Goal: Task Accomplishment & Management: Complete application form

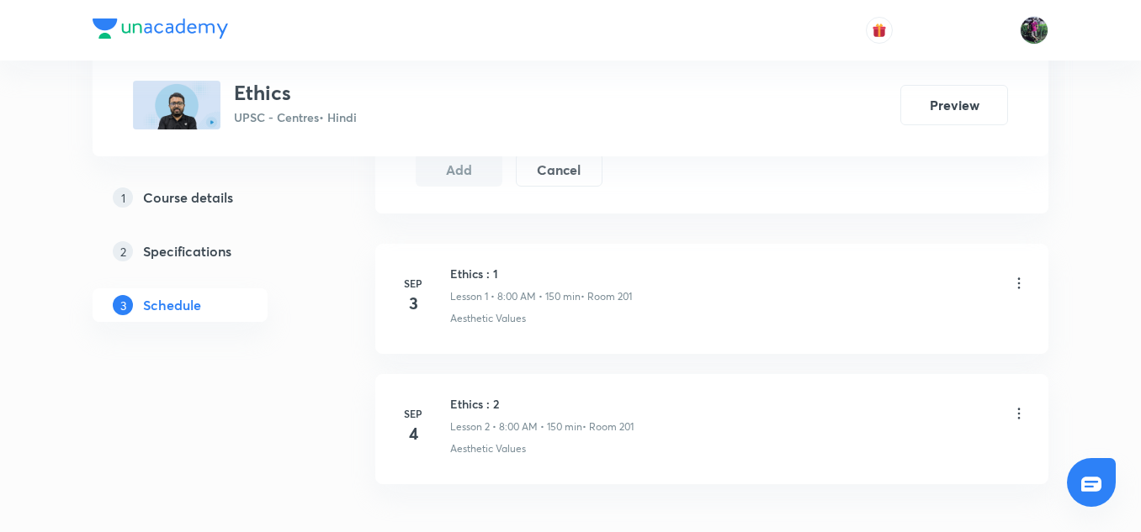
scroll to position [1077, 0]
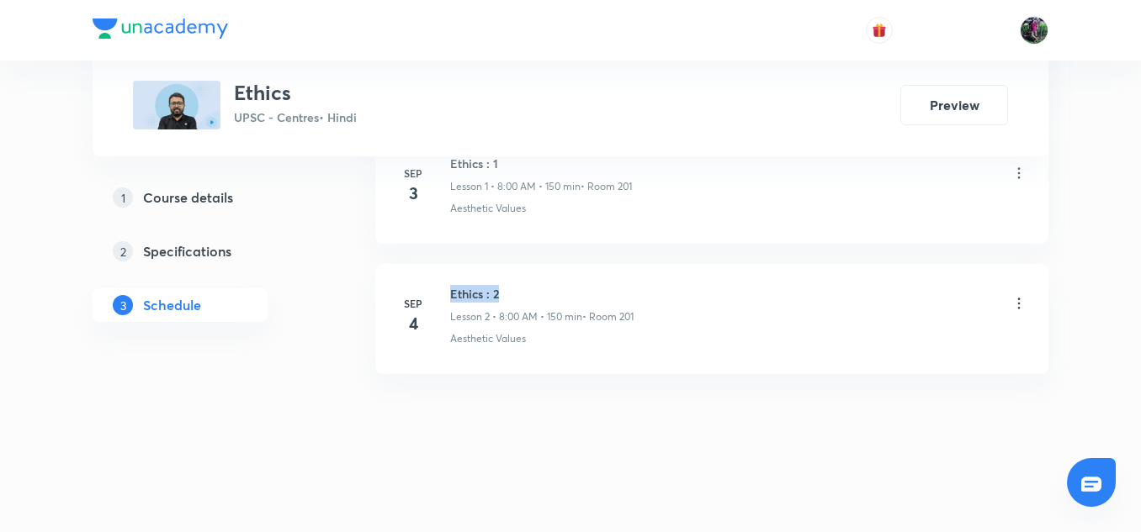
drag, startPoint x: 451, startPoint y: 291, endPoint x: 531, endPoint y: 289, distance: 80.0
click at [531, 289] on h6 "Ethics : 2" at bounding box center [541, 294] width 183 height 18
copy h6 "Ethics : 2"
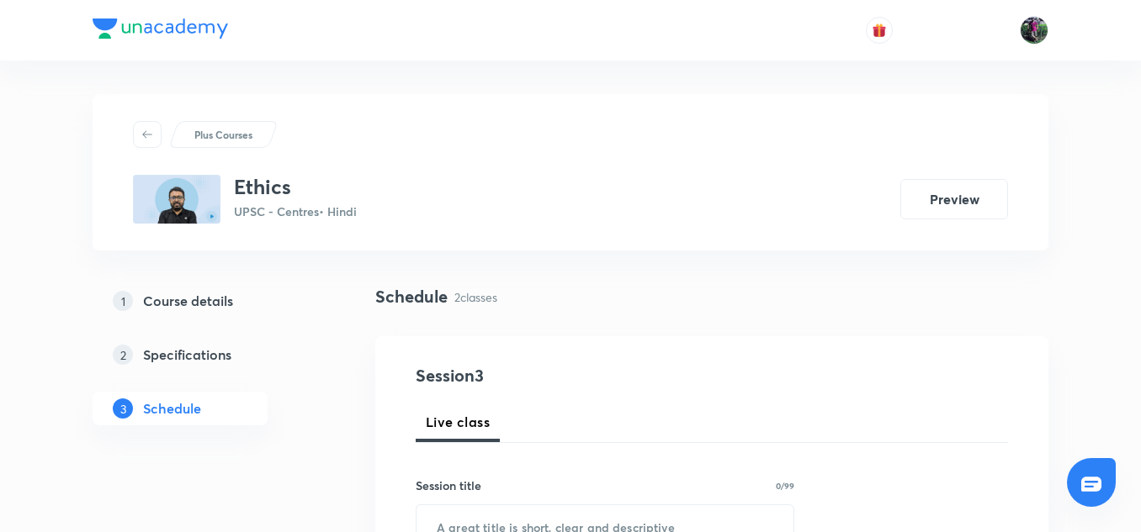
scroll to position [186, 0]
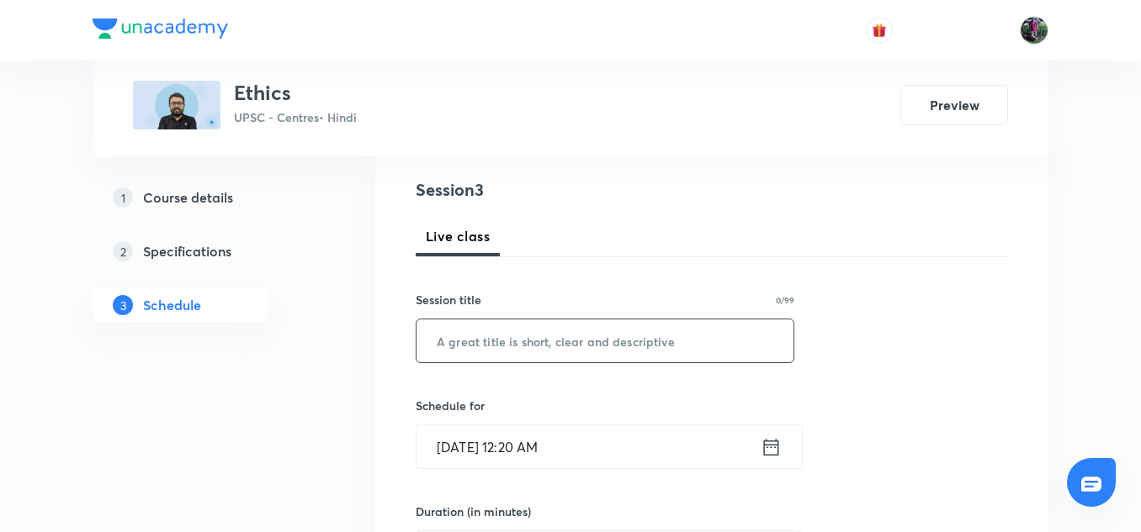
click at [506, 342] on input "text" at bounding box center [604, 341] width 377 height 43
paste input "Ethics : 2"
type input "Ethics : 3"
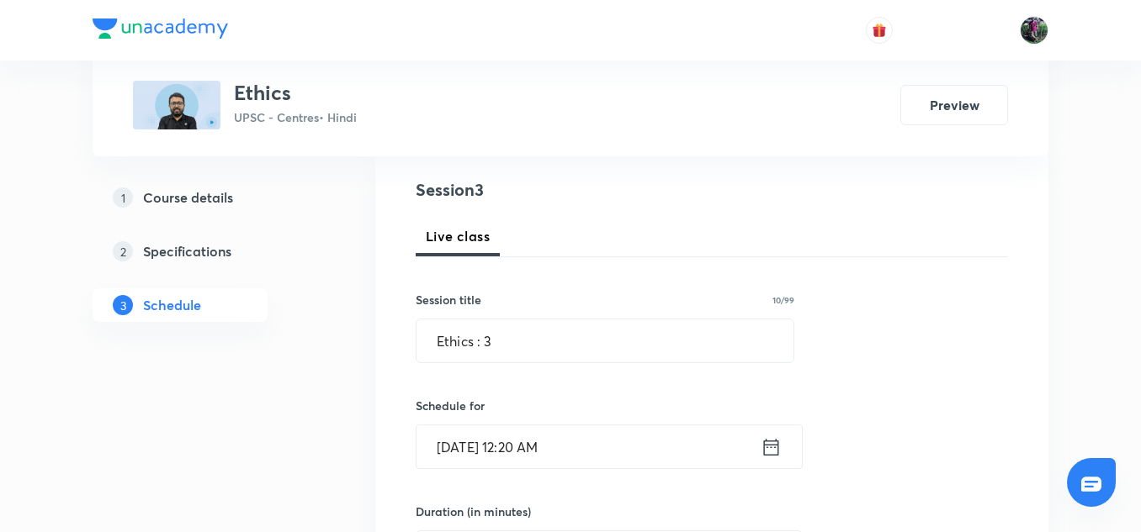
click at [490, 450] on input "Sep 5, 2025, 12:20 AM" at bounding box center [588, 447] width 344 height 43
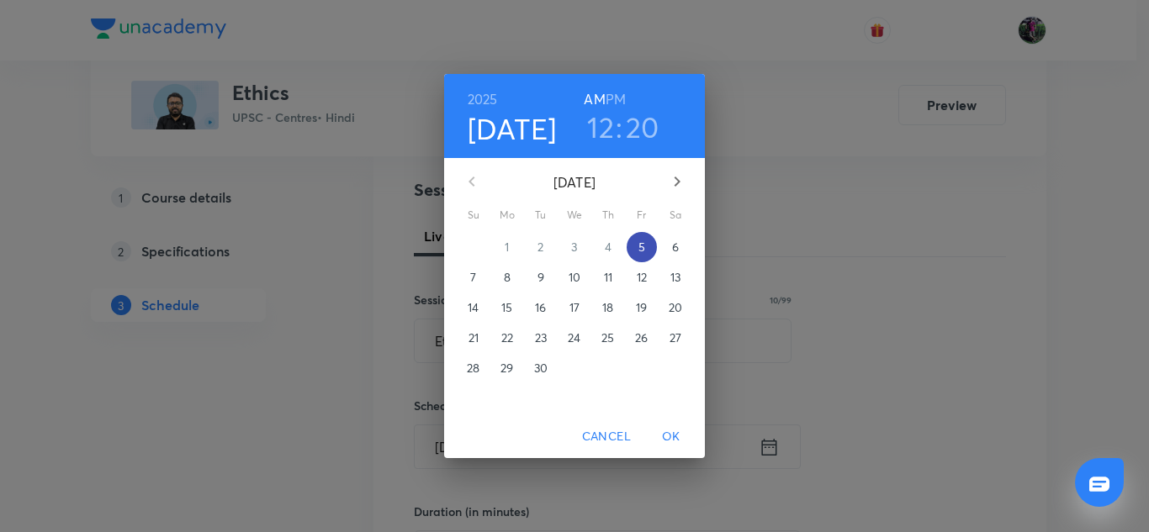
click at [643, 244] on p "5" at bounding box center [641, 247] width 7 height 17
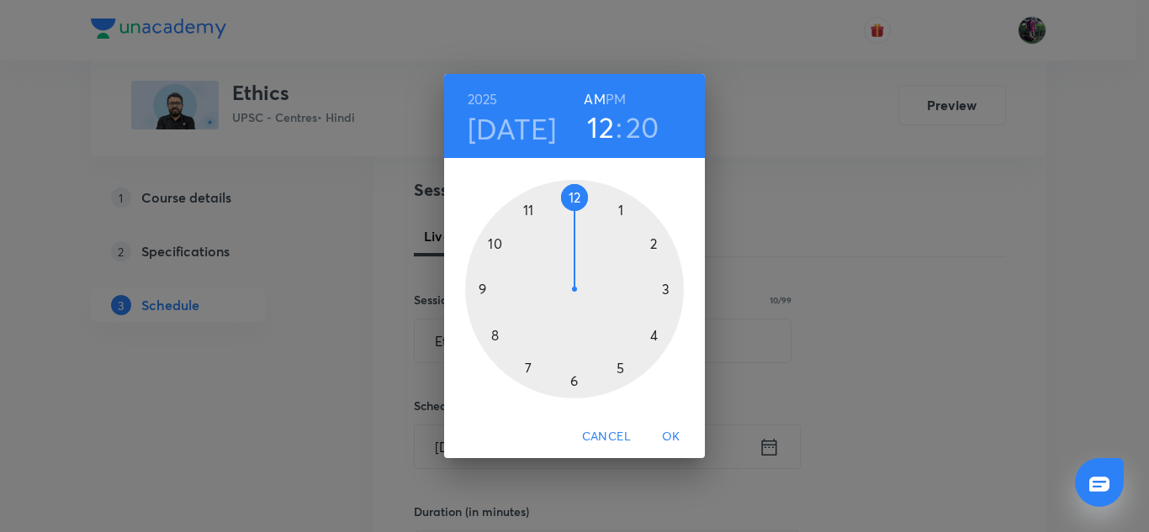
click at [494, 333] on div at bounding box center [574, 289] width 219 height 219
click at [575, 199] on div at bounding box center [574, 289] width 219 height 219
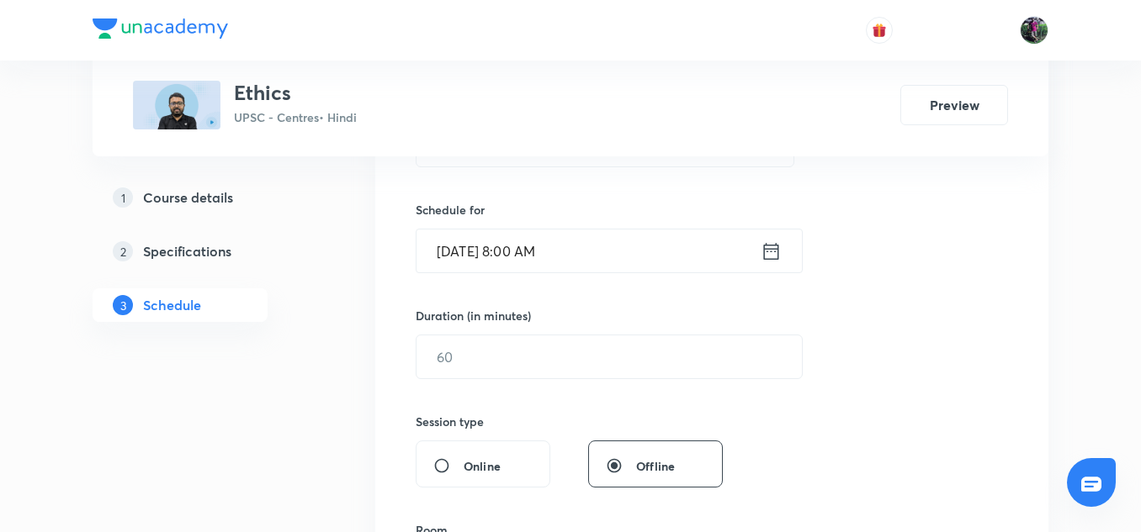
scroll to position [384, 0]
click at [469, 354] on input "text" at bounding box center [608, 355] width 385 height 43
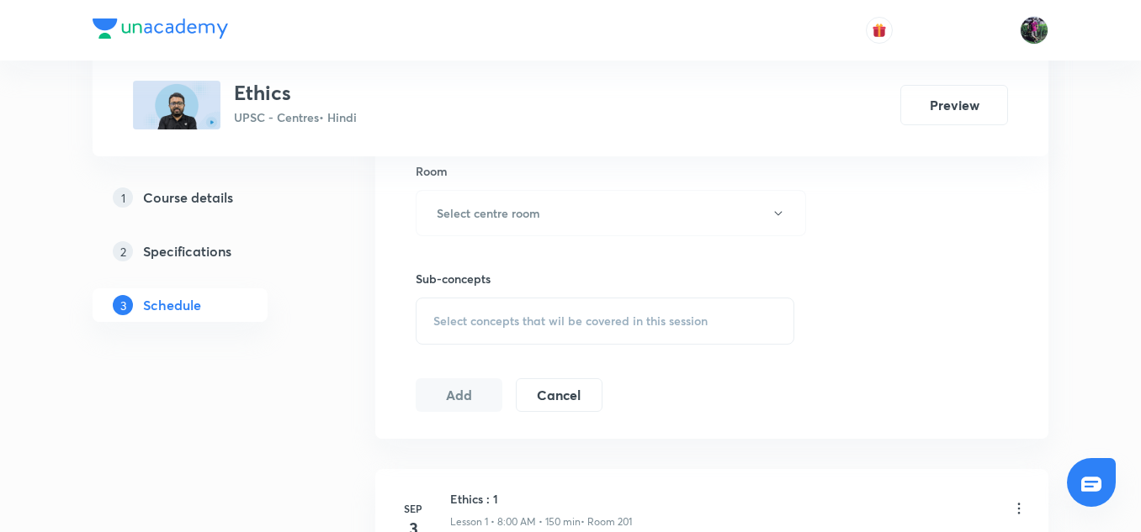
scroll to position [742, 0]
type input "150"
click at [511, 213] on h6 "Select centre room" at bounding box center [488, 213] width 103 height 18
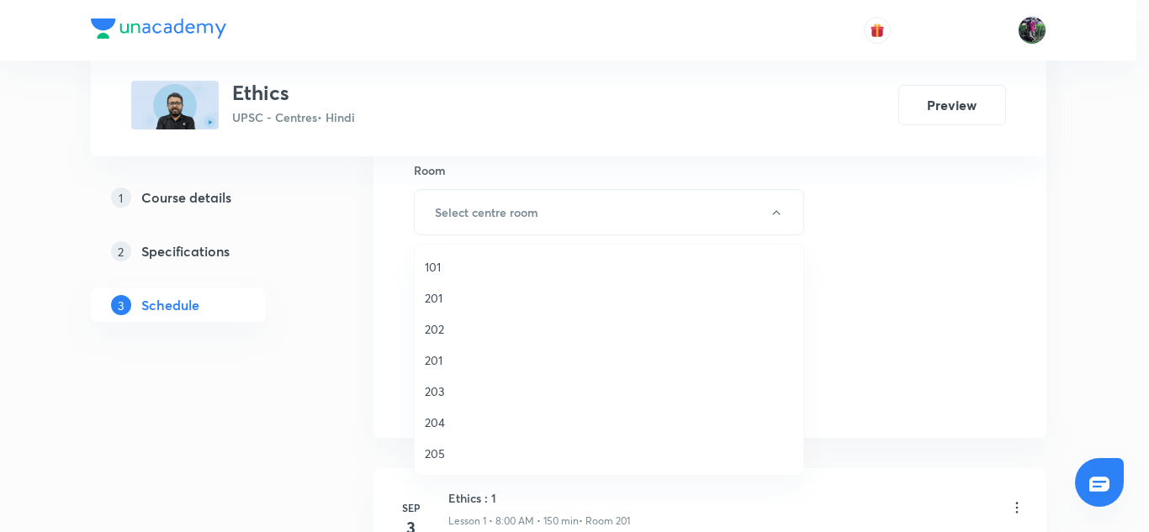
click at [432, 362] on span "201" at bounding box center [609, 361] width 368 height 18
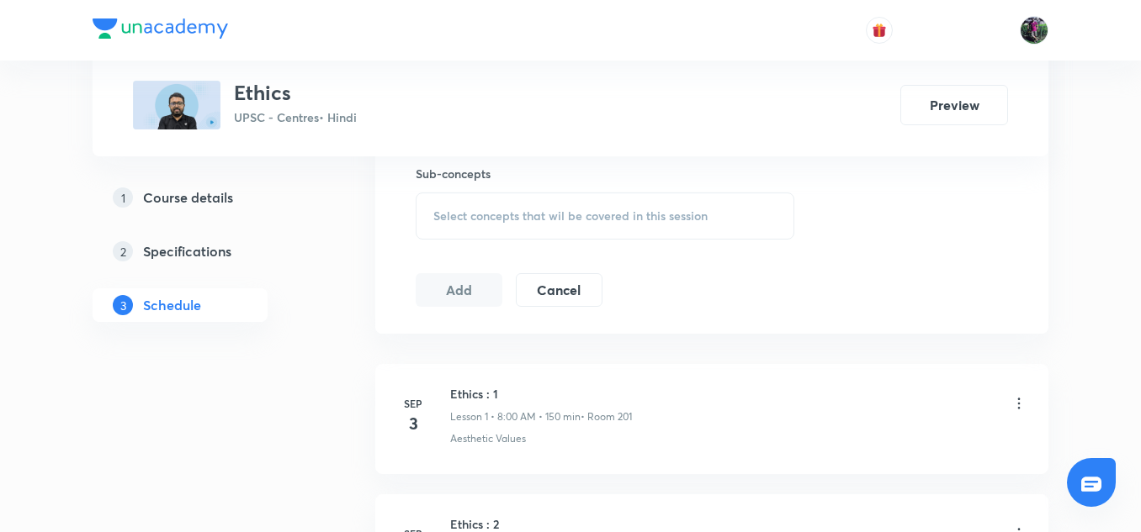
scroll to position [847, 0]
click at [532, 214] on span "Select concepts that wil be covered in this session" at bounding box center [570, 215] width 274 height 13
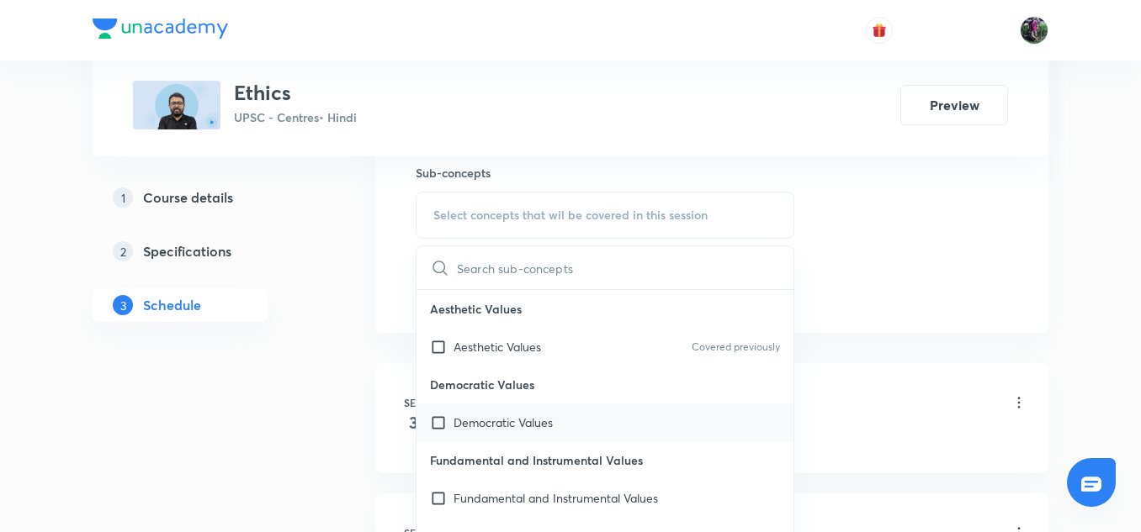
click at [493, 416] on p "Democratic Values" at bounding box center [502, 423] width 99 height 18
checkbox input "true"
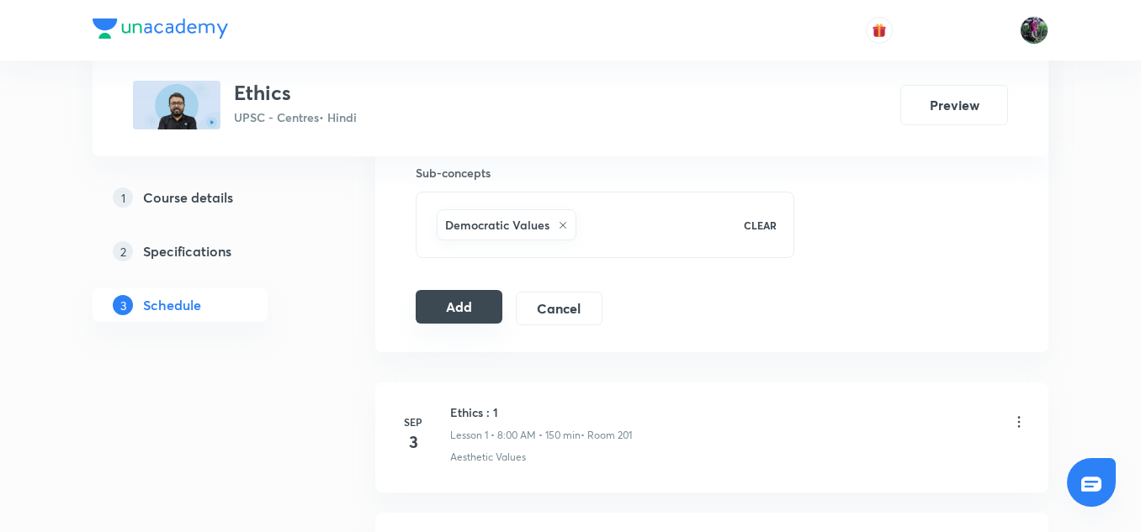
click at [463, 309] on button "Add" at bounding box center [459, 307] width 87 height 34
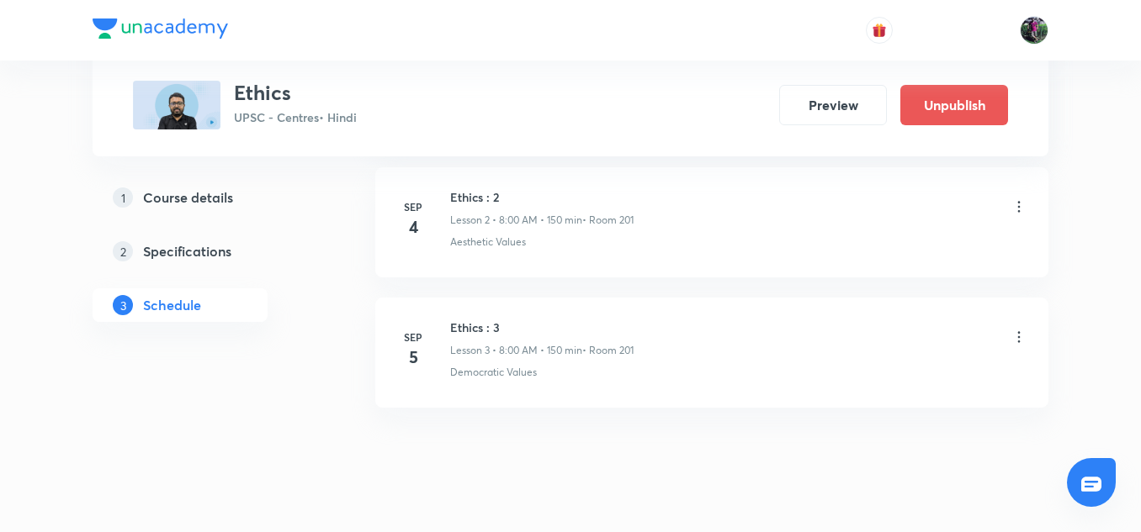
scroll to position [1207, 0]
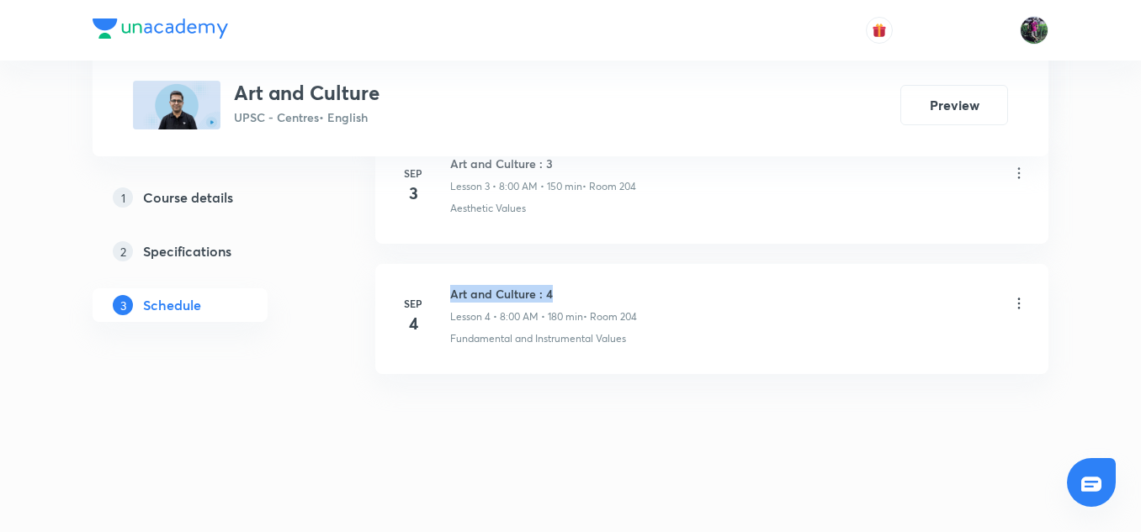
drag, startPoint x: 450, startPoint y: 294, endPoint x: 580, endPoint y: 296, distance: 130.4
click at [580, 296] on h6 "Art and Culture : 4" at bounding box center [543, 294] width 187 height 18
copy h6 "Art and Culture : 4"
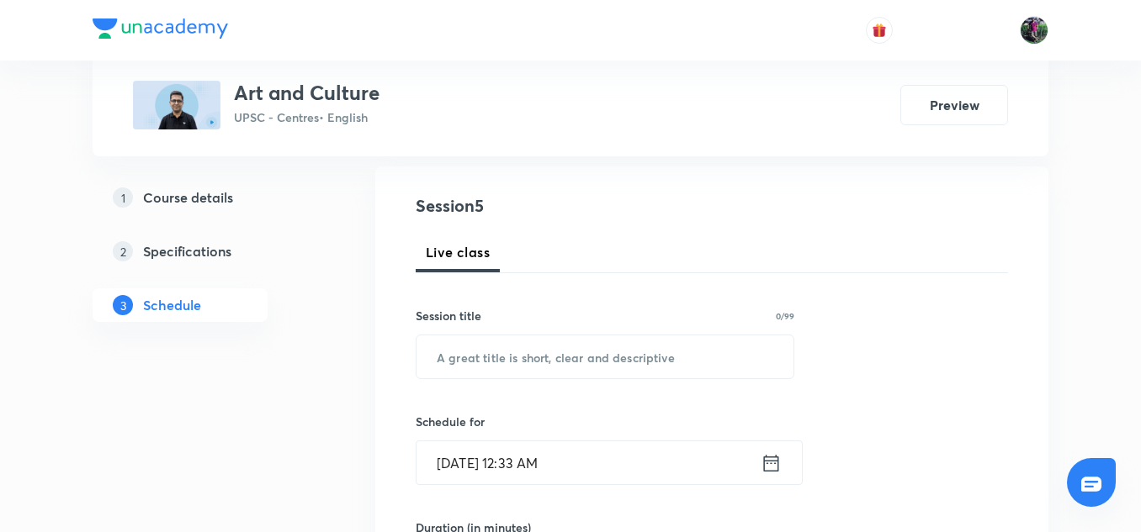
scroll to position [183, 0]
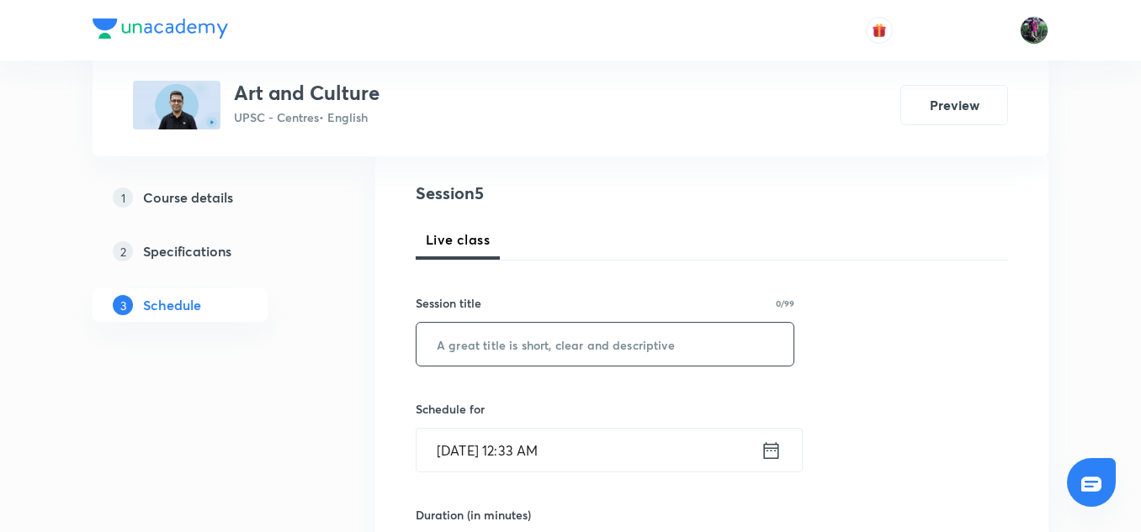
click at [519, 342] on input "text" at bounding box center [604, 344] width 377 height 43
paste input "Art and Culture : 4"
type input "Art and Culture : 5"
click at [492, 450] on input "Sep 5, 2025, 12:33 AM" at bounding box center [588, 450] width 344 height 43
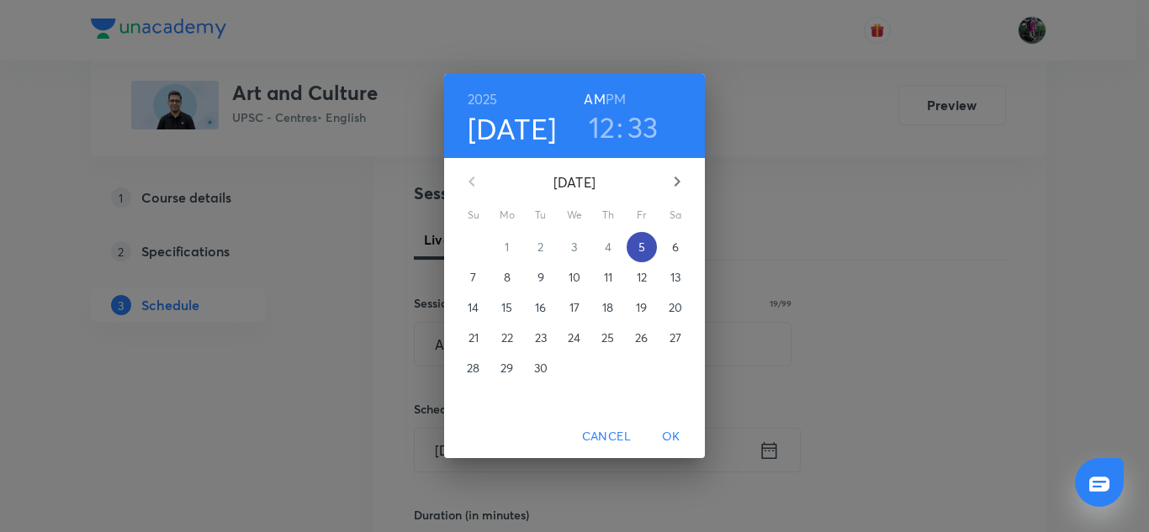
click at [641, 245] on p "5" at bounding box center [641, 247] width 7 height 17
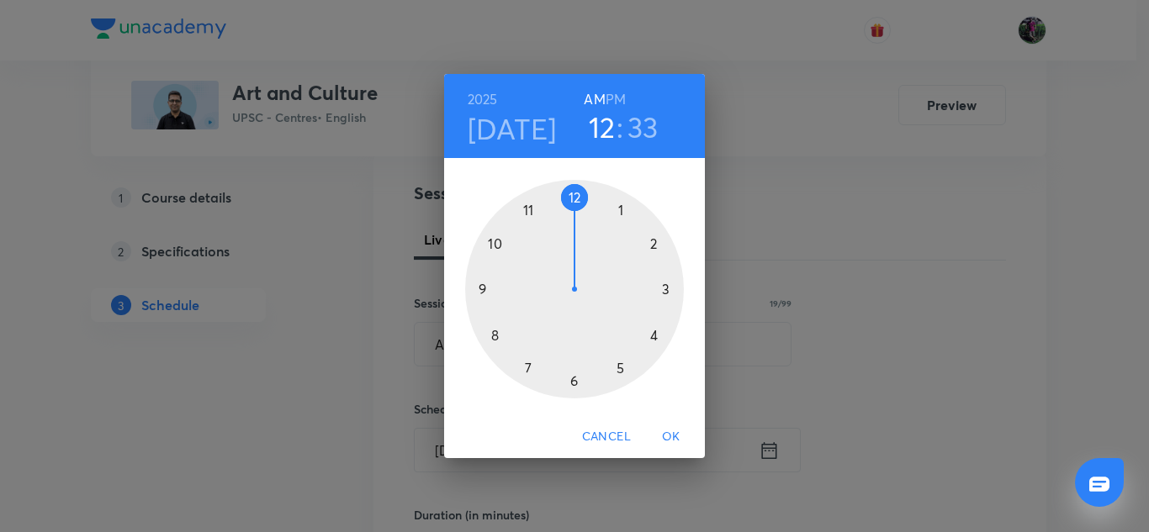
click at [494, 335] on div at bounding box center [574, 289] width 219 height 219
click at [575, 197] on div at bounding box center [574, 289] width 219 height 219
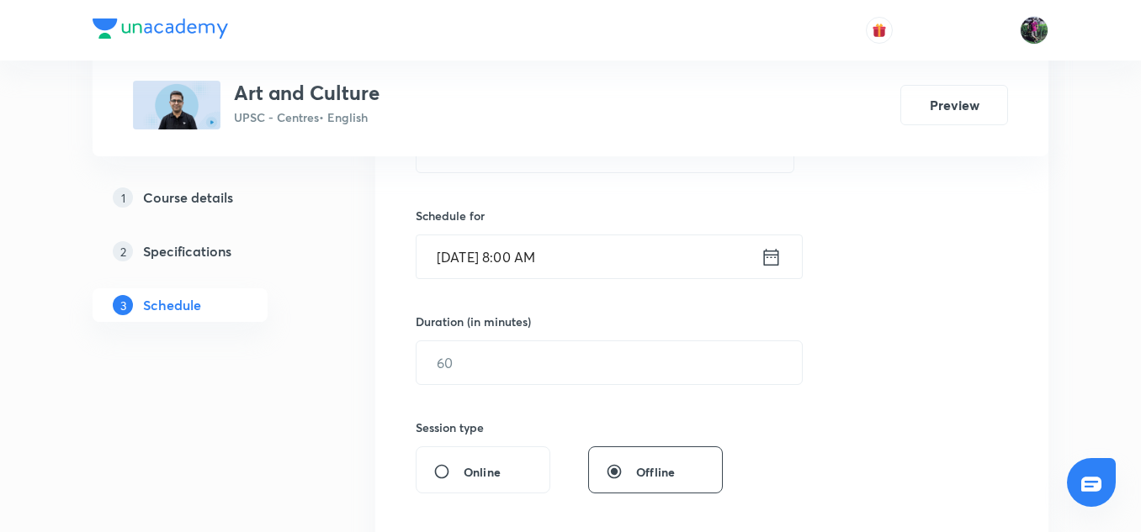
scroll to position [377, 0]
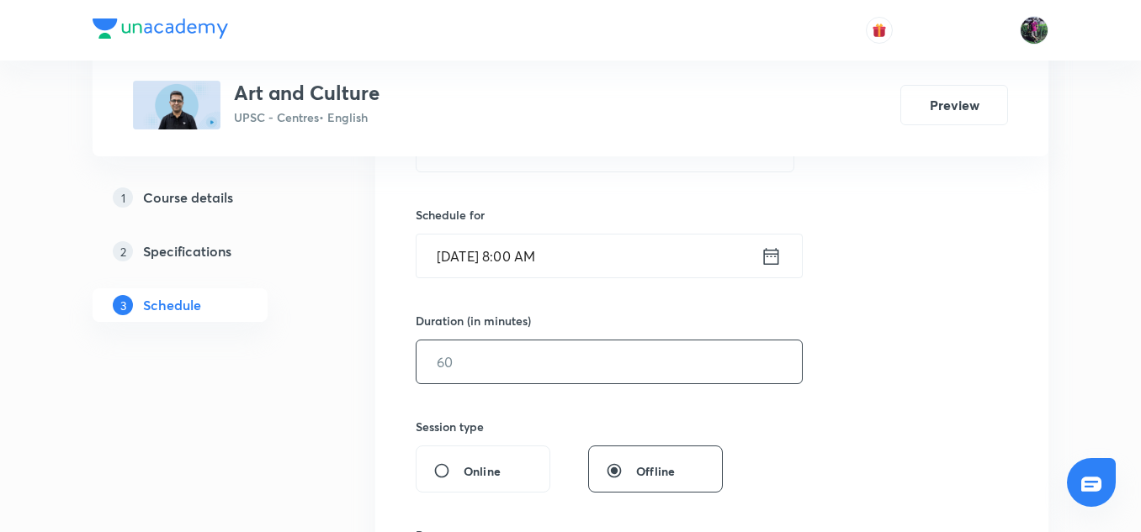
click at [463, 363] on input "text" at bounding box center [608, 362] width 385 height 43
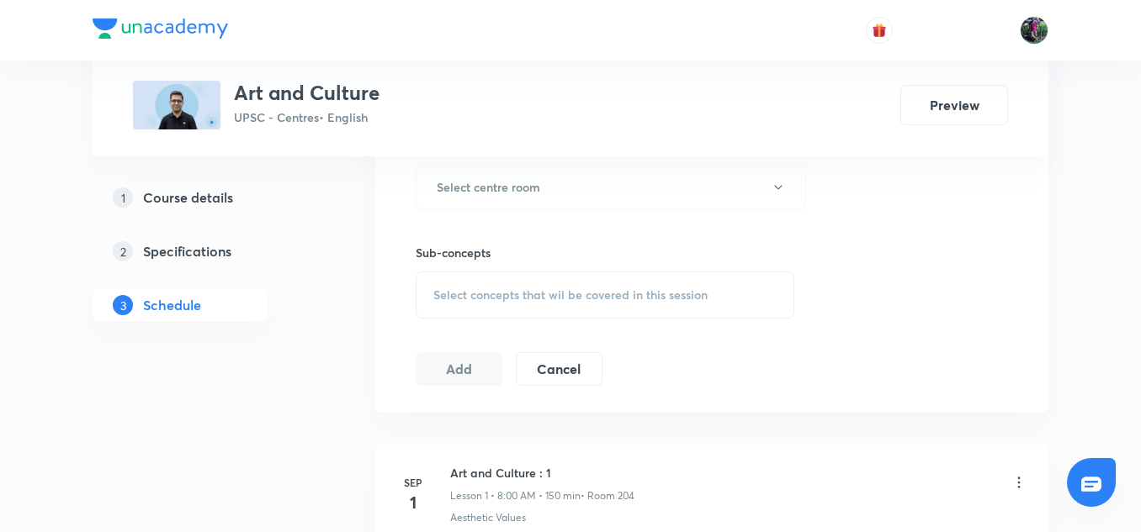
scroll to position [768, 0]
type input "150"
click at [505, 188] on h6 "Select centre room" at bounding box center [488, 186] width 103 height 18
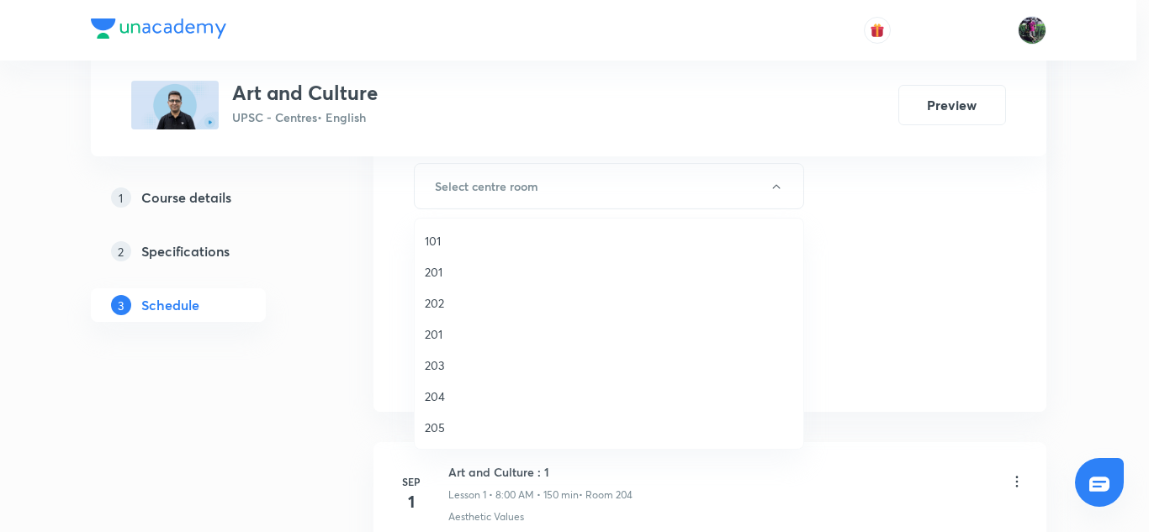
click at [435, 398] on span "204" at bounding box center [609, 397] width 368 height 18
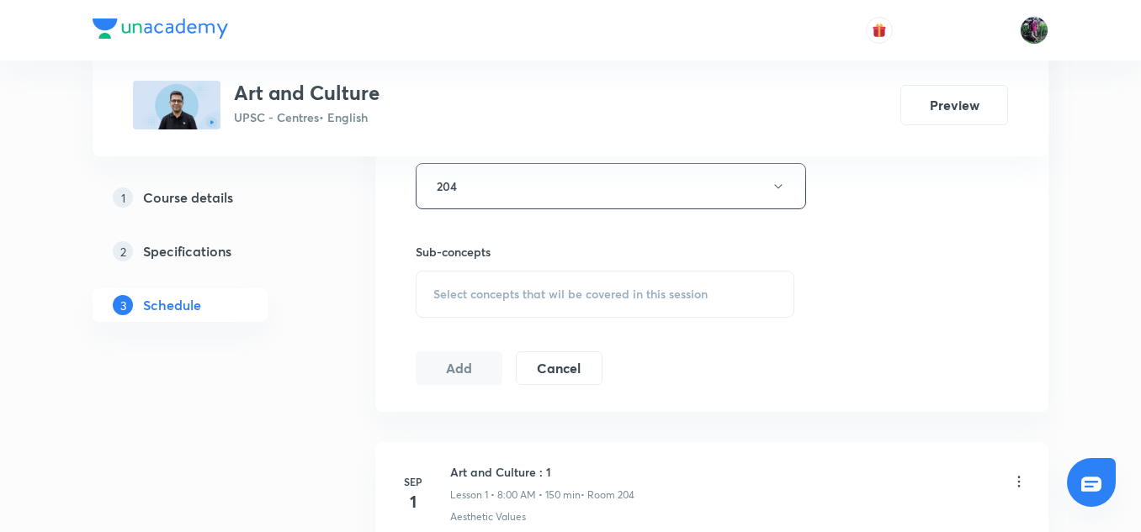
click at [600, 285] on div "Select concepts that wil be covered in this session" at bounding box center [605, 294] width 379 height 47
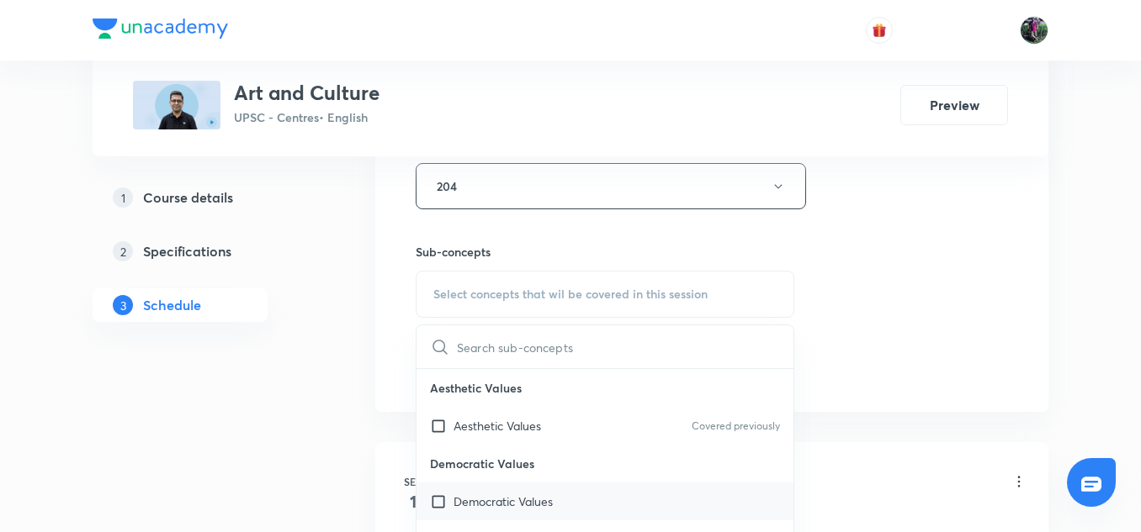
click at [501, 498] on p "Democratic Values" at bounding box center [502, 502] width 99 height 18
checkbox input "true"
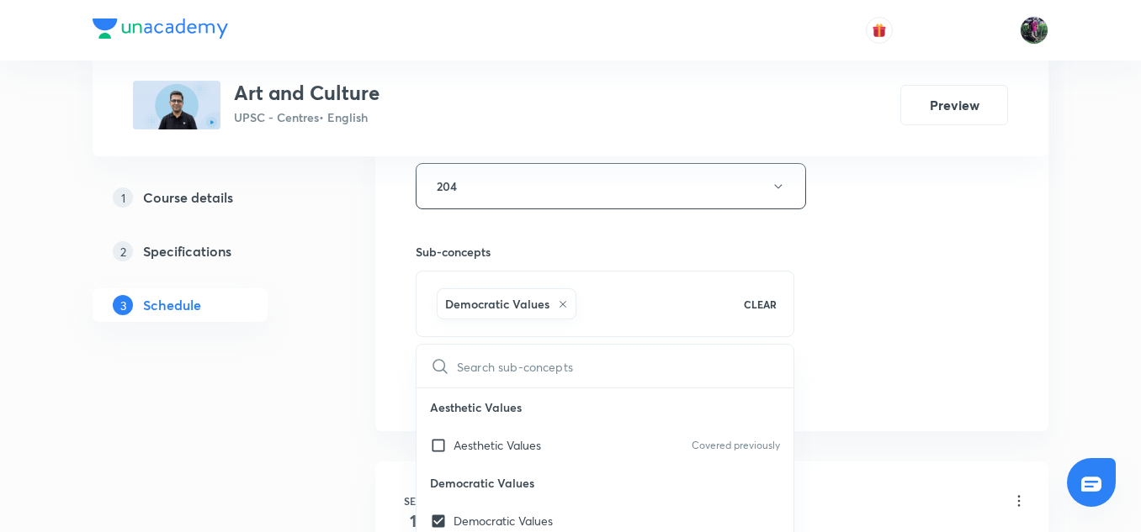
click at [904, 315] on div "Session 5 Live class Session title 19/99 Art and Culture : 5 ​ Schedule for Sep…" at bounding box center [712, -1] width 592 height 809
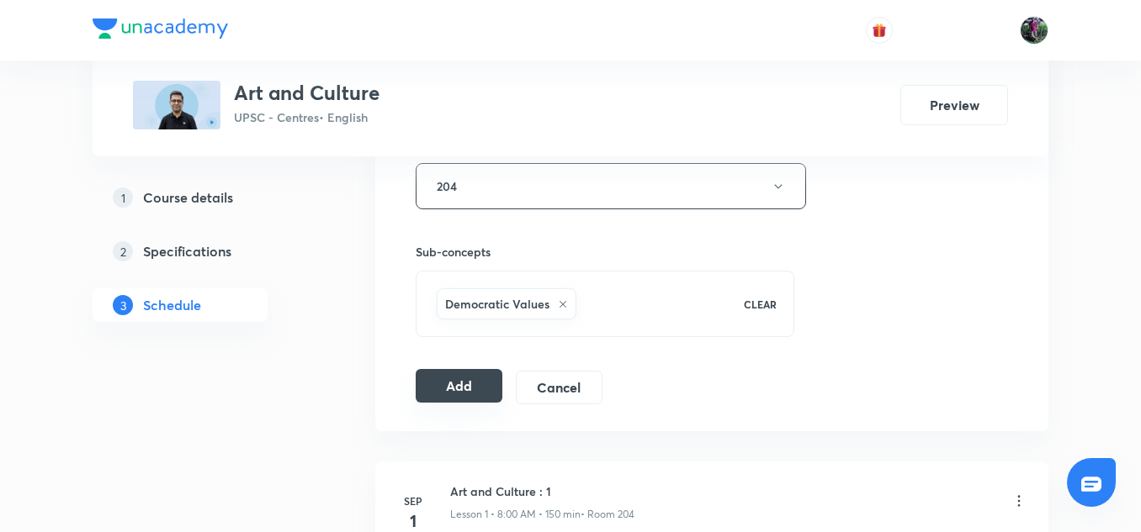
click at [458, 389] on button "Add" at bounding box center [459, 386] width 87 height 34
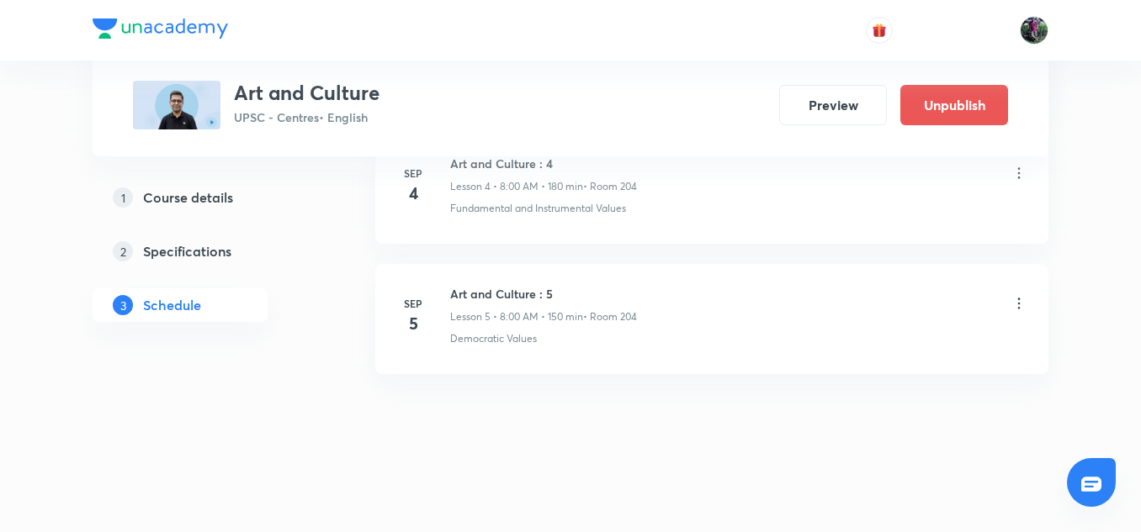
scroll to position [695, 0]
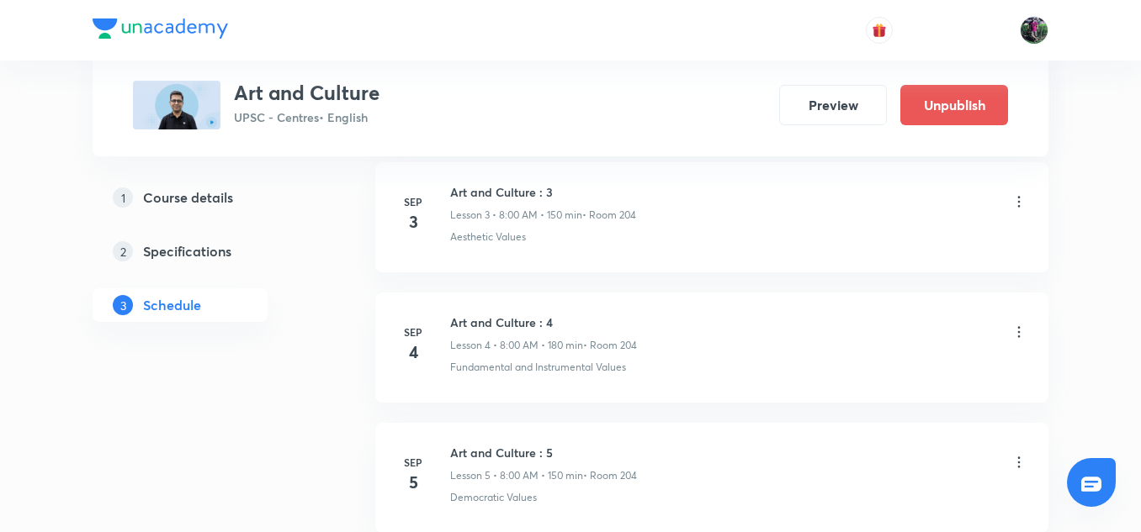
scroll to position [1468, 0]
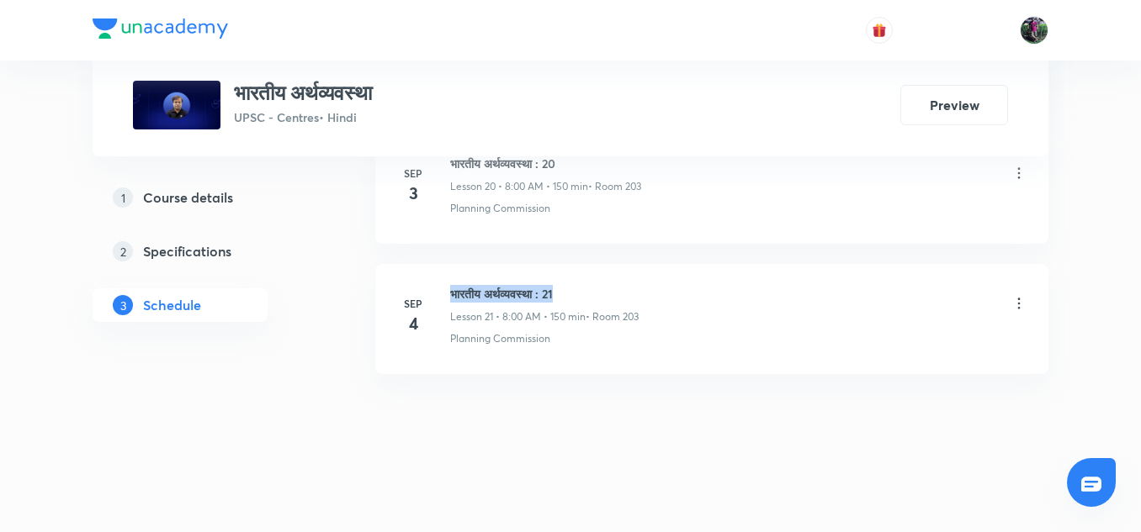
drag, startPoint x: 450, startPoint y: 293, endPoint x: 601, endPoint y: 284, distance: 151.6
click at [601, 284] on li "Sep 4 भारतीय अर्थव्यवस्था : 21 Lesson 21 • 8:00 AM • 150 min • Room 203 Plannin…" at bounding box center [711, 319] width 673 height 110
copy h6 "भारतीय अर्थव्यवस्था : 21"
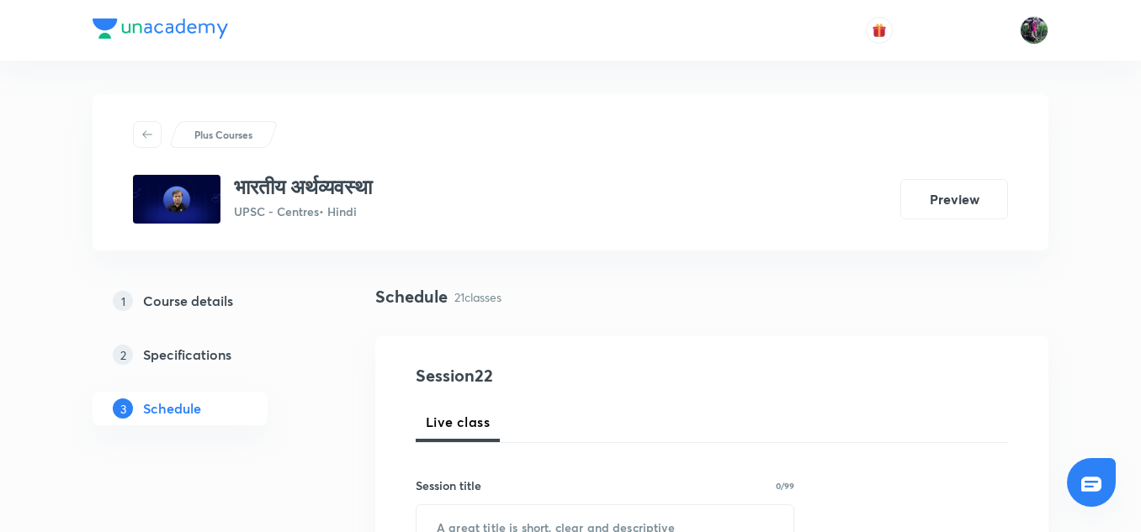
scroll to position [188, 0]
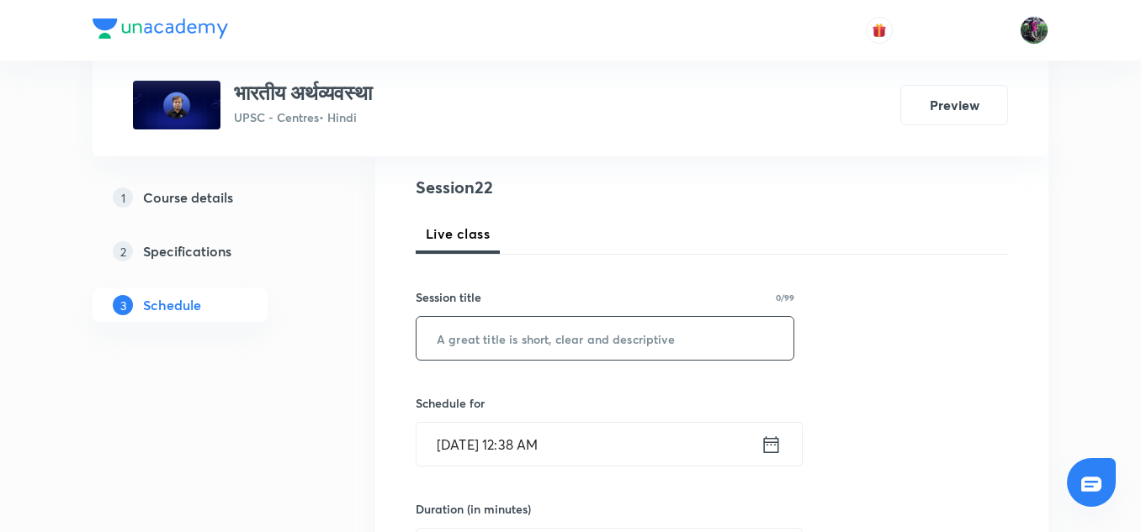
click at [507, 342] on input "text" at bounding box center [604, 338] width 377 height 43
paste input "भारतीय अर्थव्यवस्था : 21"
type input "भारतीय अर्थव्यवस्था : 22"
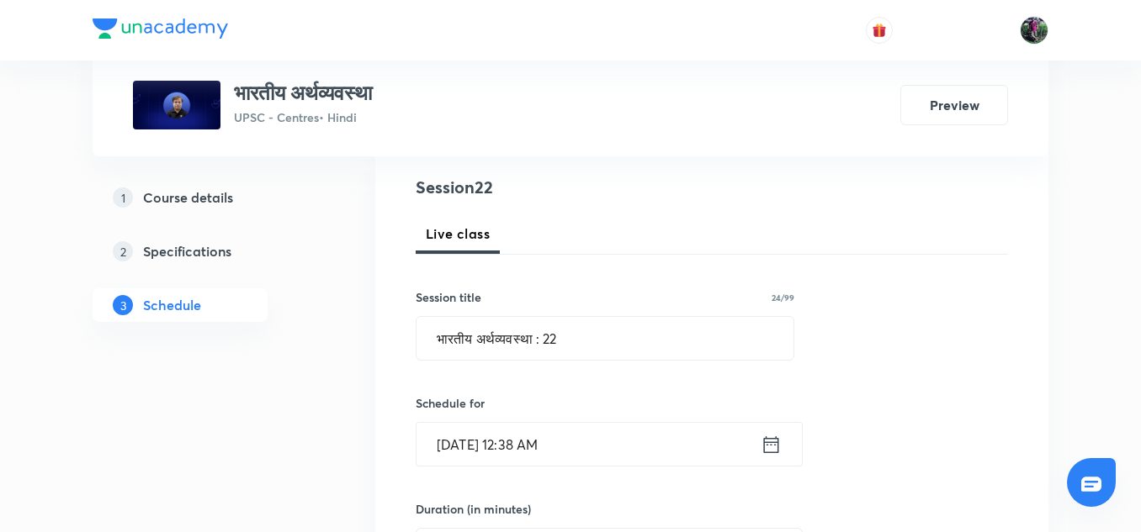
click at [498, 448] on input "Sep 5, 2025, 12:38 AM" at bounding box center [588, 444] width 344 height 43
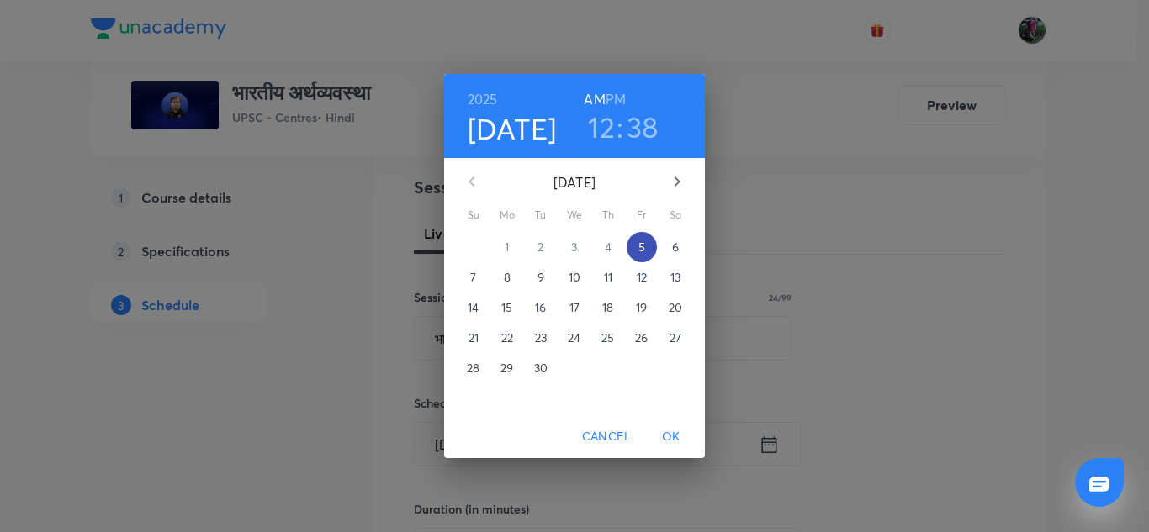
click at [642, 246] on p "5" at bounding box center [641, 247] width 7 height 17
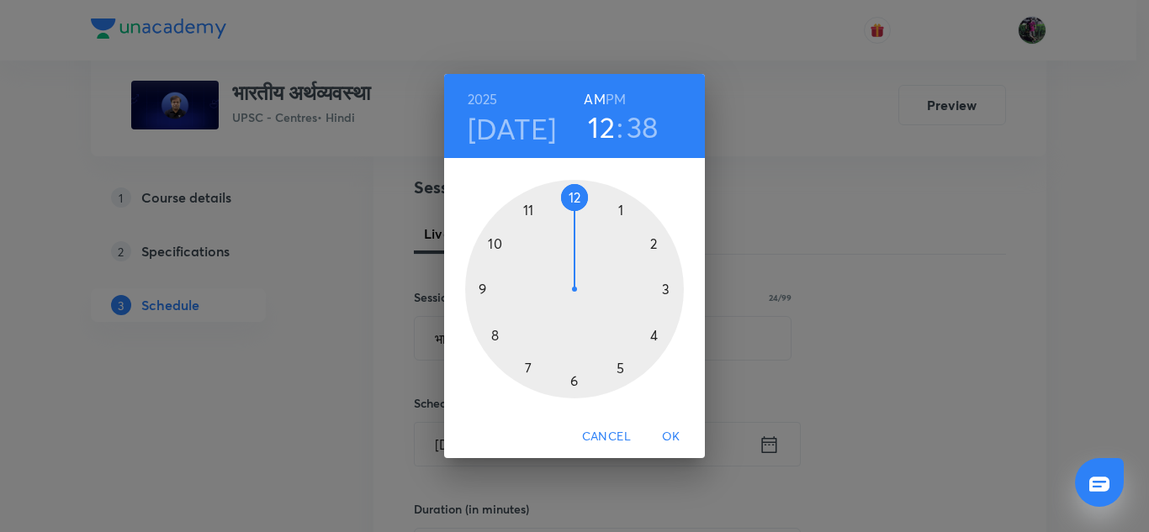
click at [495, 337] on div at bounding box center [574, 289] width 219 height 219
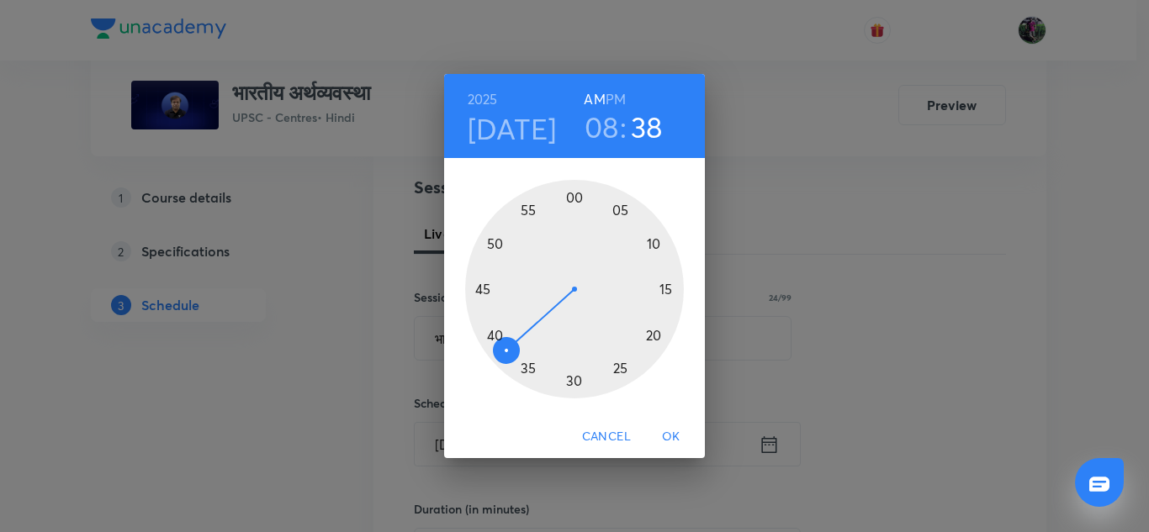
click at [573, 196] on div at bounding box center [574, 289] width 219 height 219
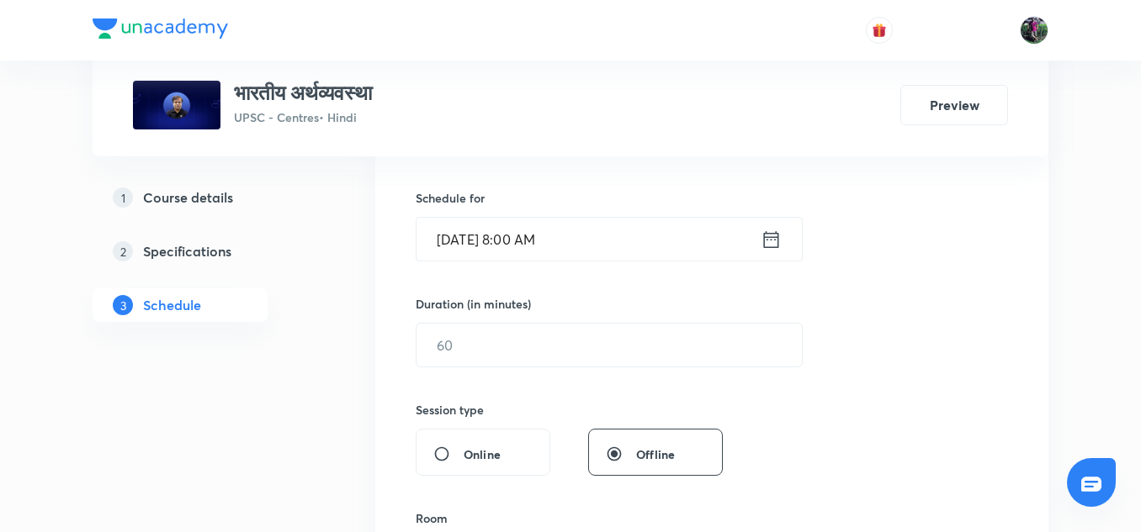
scroll to position [395, 0]
click at [463, 337] on input "text" at bounding box center [608, 344] width 385 height 43
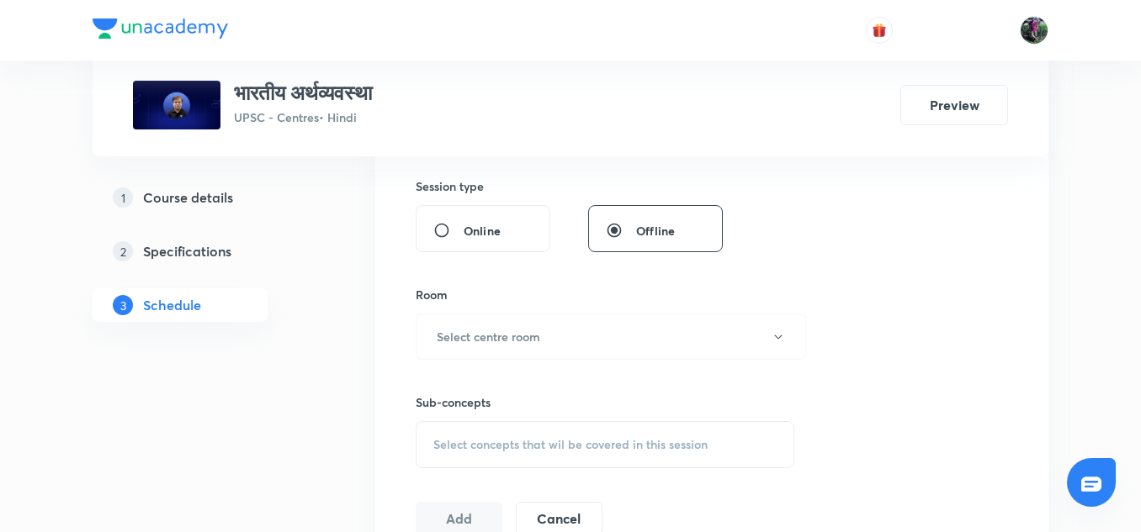
scroll to position [689, 0]
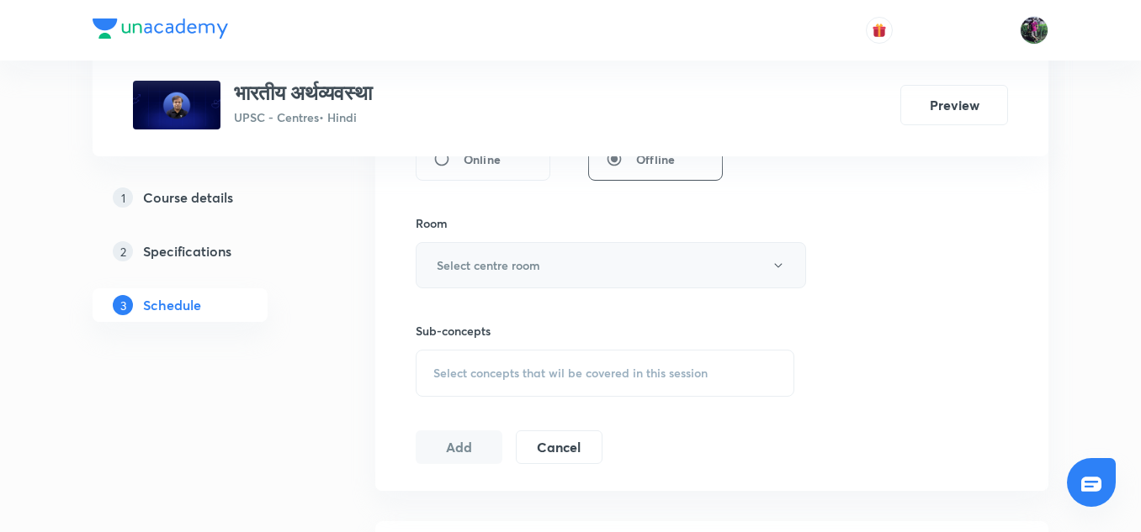
type input "150"
click at [488, 264] on h6 "Select centre room" at bounding box center [488, 266] width 103 height 18
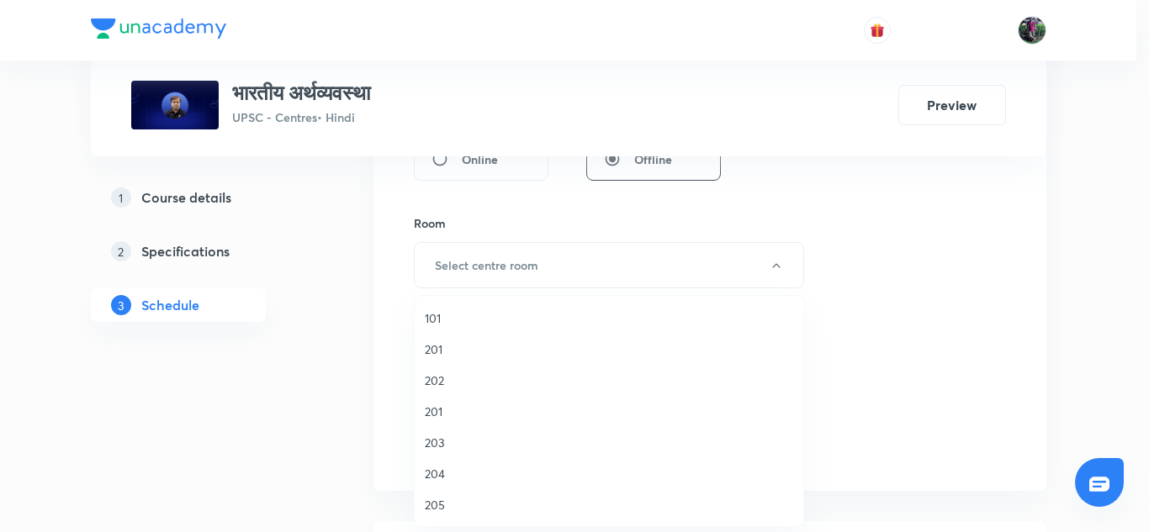
click at [436, 445] on span "203" at bounding box center [609, 443] width 368 height 18
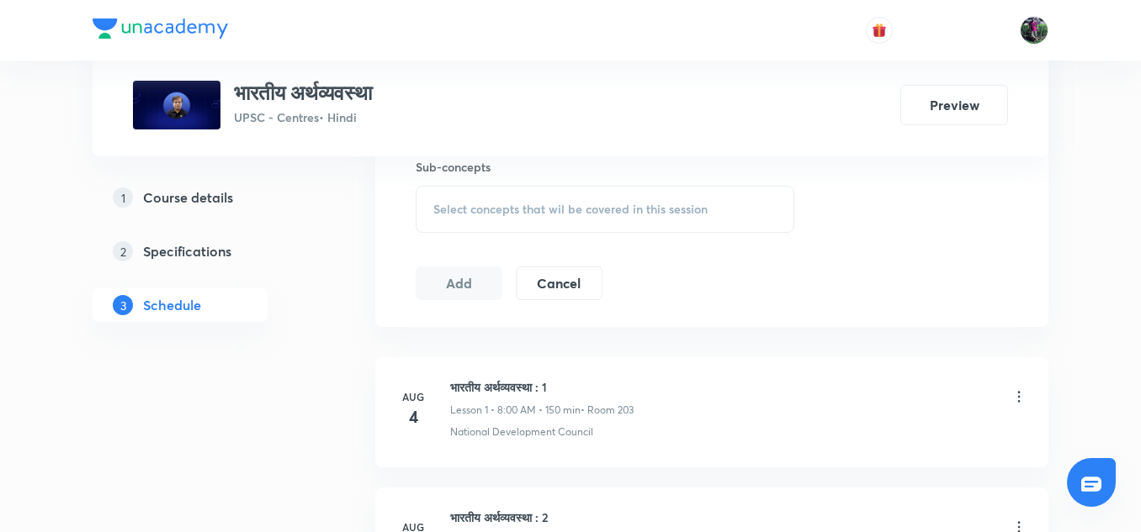
scroll to position [854, 0]
click at [547, 203] on span "Select concepts that wil be covered in this session" at bounding box center [570, 208] width 274 height 13
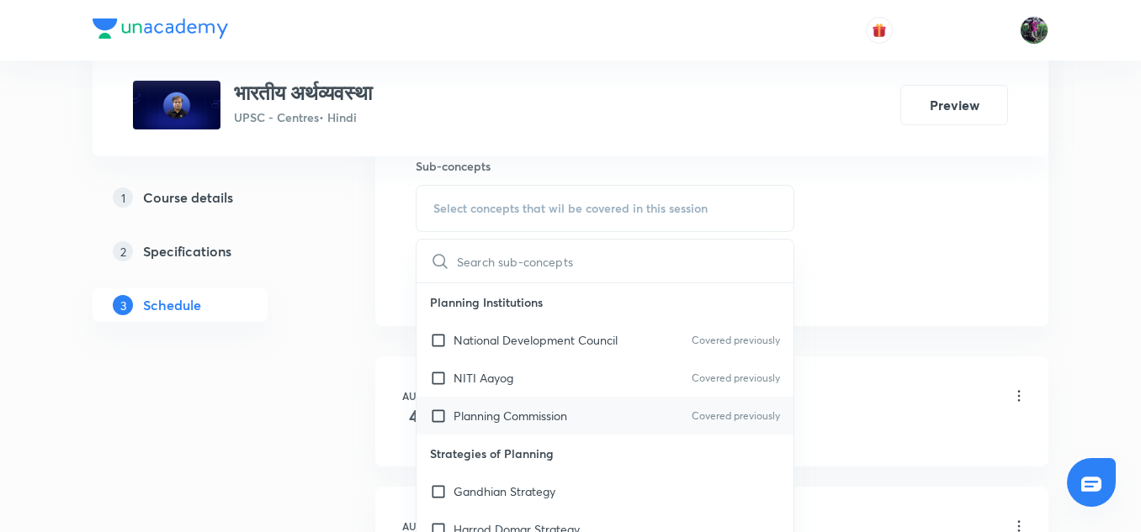
click at [511, 408] on p "Planning Commission" at bounding box center [510, 416] width 114 height 18
checkbox input "true"
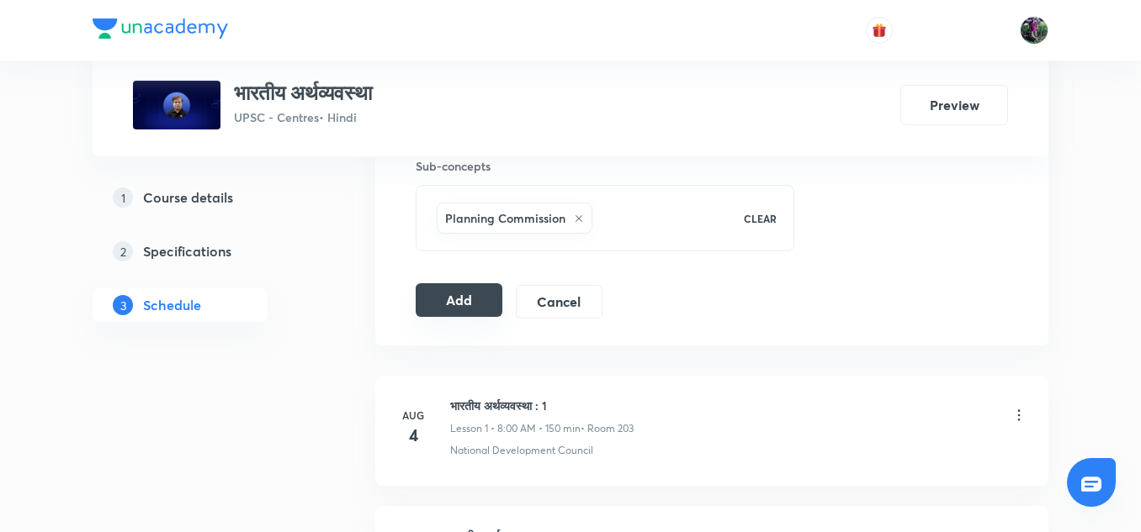
click at [463, 298] on button "Add" at bounding box center [459, 300] width 87 height 34
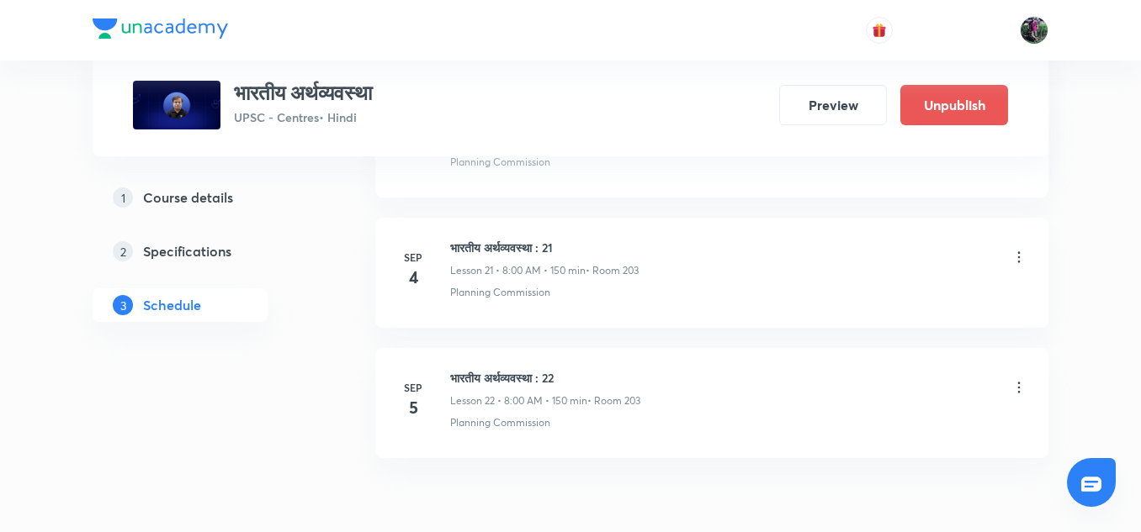
scroll to position [2911, 0]
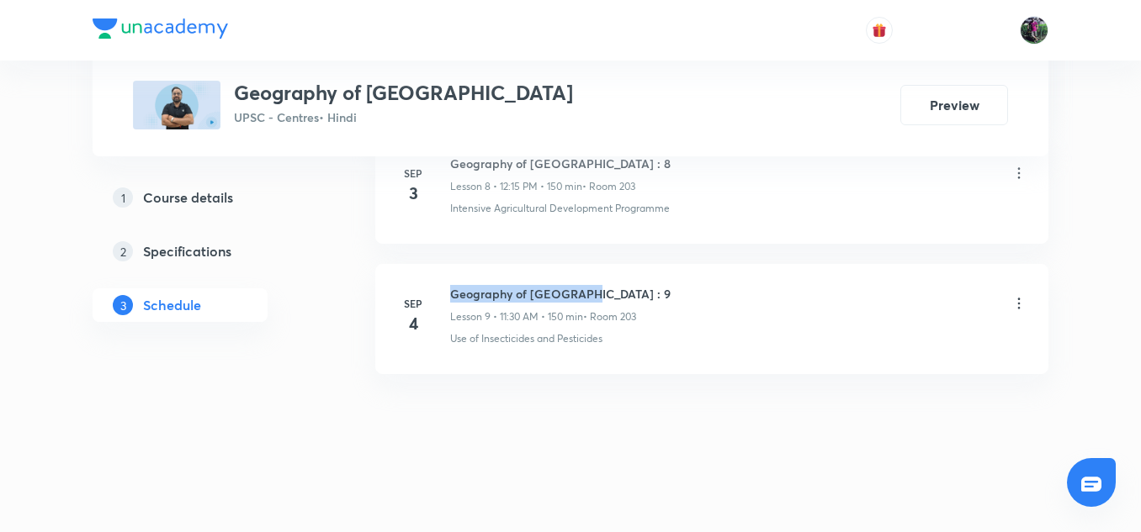
drag, startPoint x: 452, startPoint y: 294, endPoint x: 604, endPoint y: 292, distance: 152.3
click at [604, 292] on h6 "Geography of [GEOGRAPHIC_DATA] : 9" at bounding box center [560, 294] width 220 height 18
copy h6 "Geography of [GEOGRAPHIC_DATA] : 9"
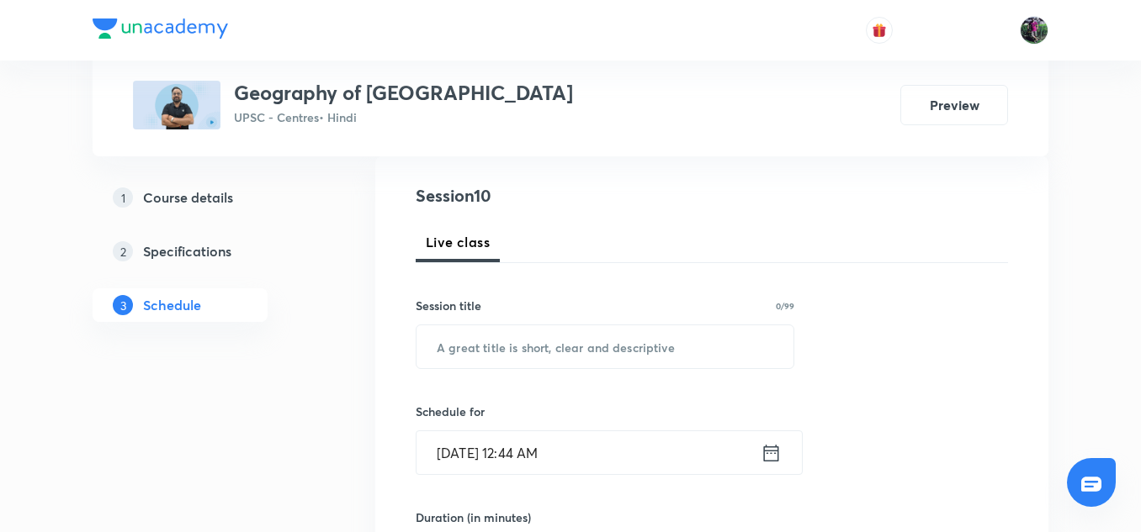
scroll to position [193, 0]
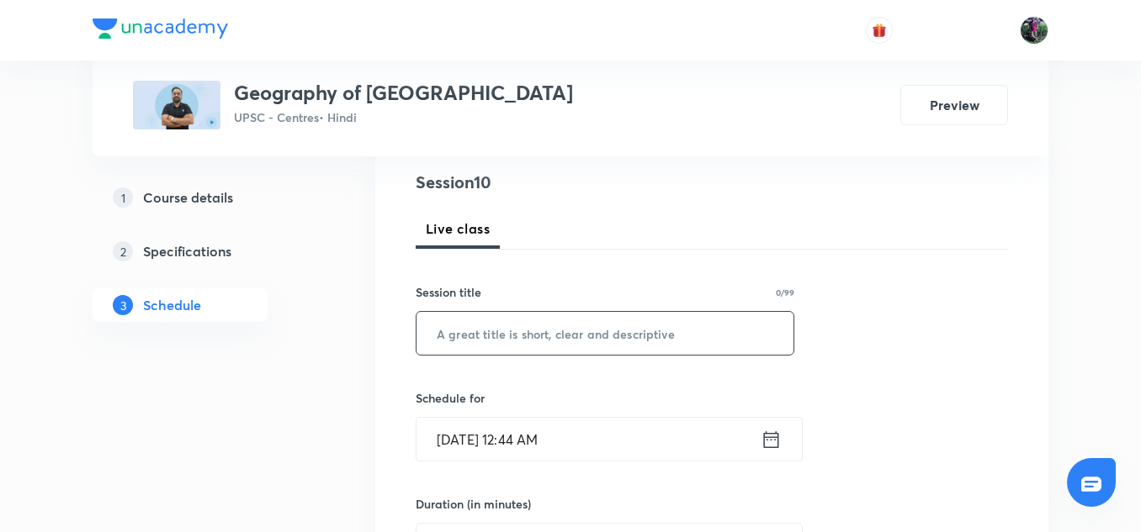
click at [499, 332] on input "text" at bounding box center [604, 333] width 377 height 43
paste input "Geography of [GEOGRAPHIC_DATA] : 9"
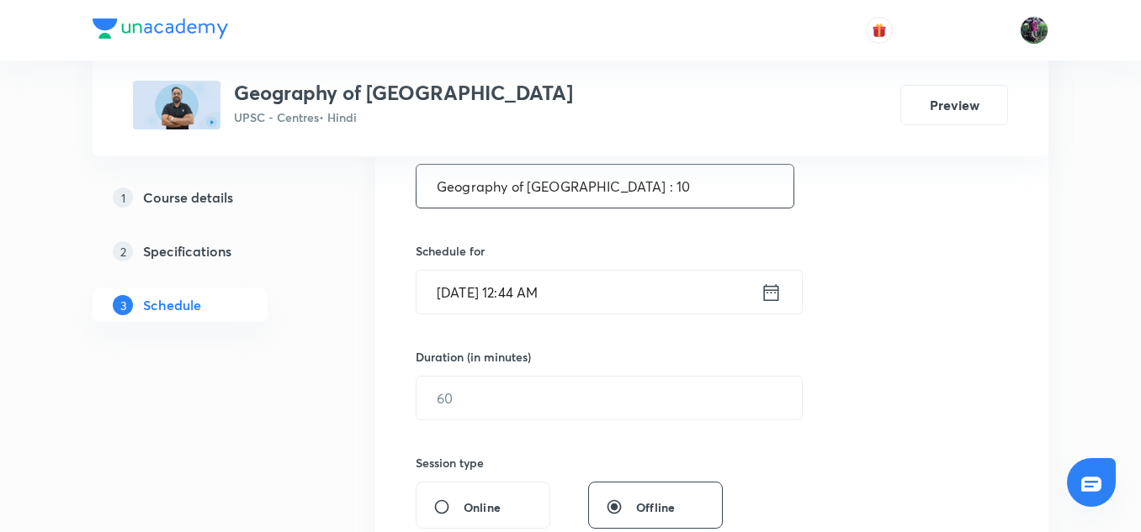
scroll to position [346, 0]
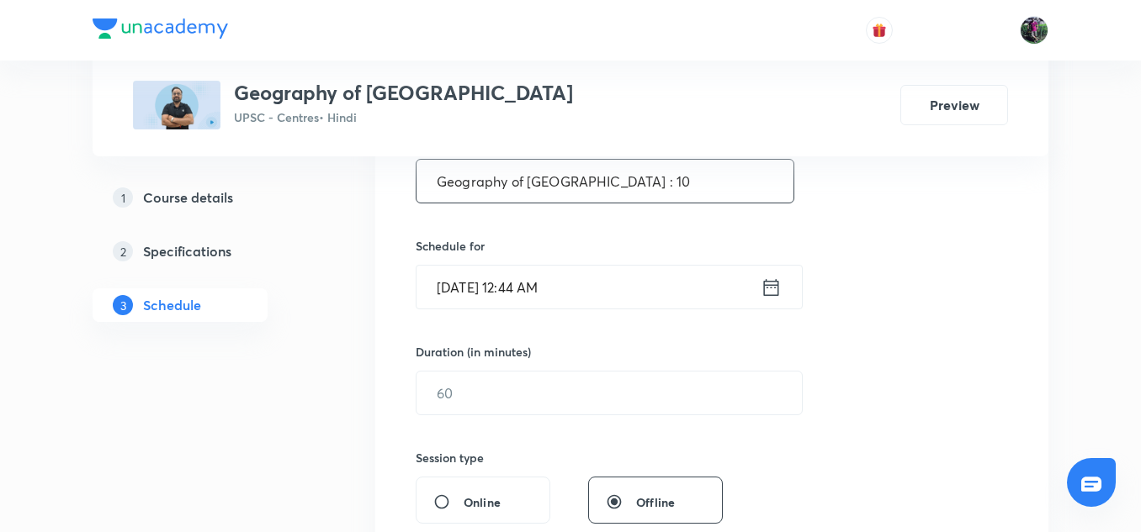
type input "Geography of [GEOGRAPHIC_DATA] : 10"
click at [505, 278] on input "[DATE] 12:44 AM" at bounding box center [588, 287] width 344 height 43
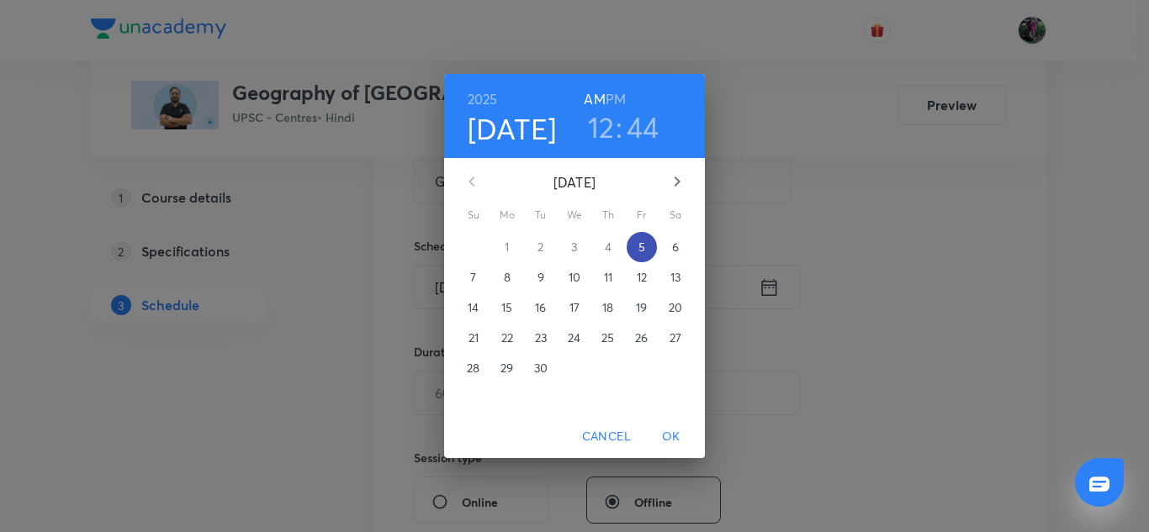
click at [645, 243] on span "5" at bounding box center [642, 247] width 30 height 17
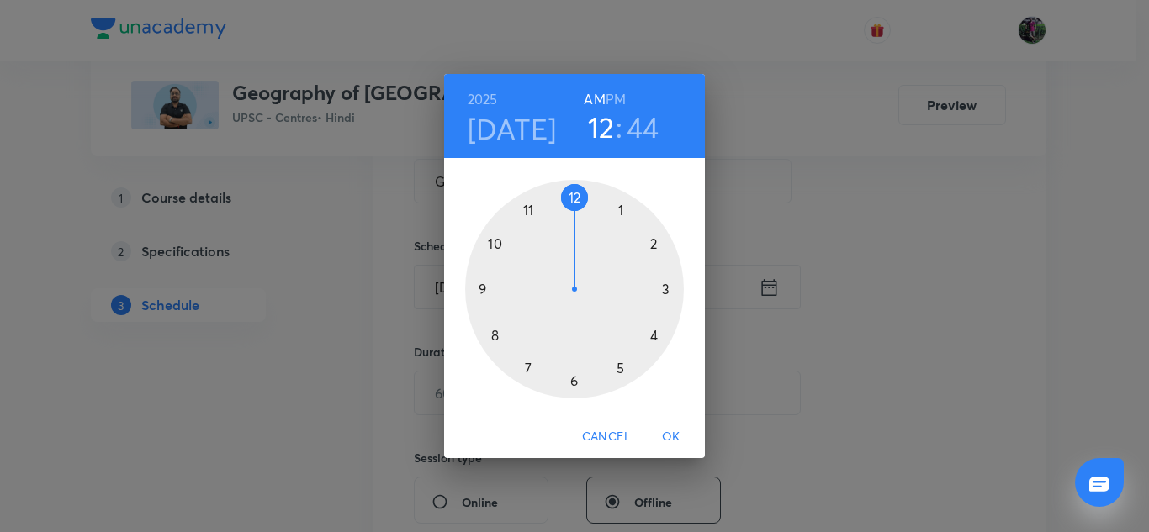
click at [530, 209] on div at bounding box center [574, 289] width 219 height 219
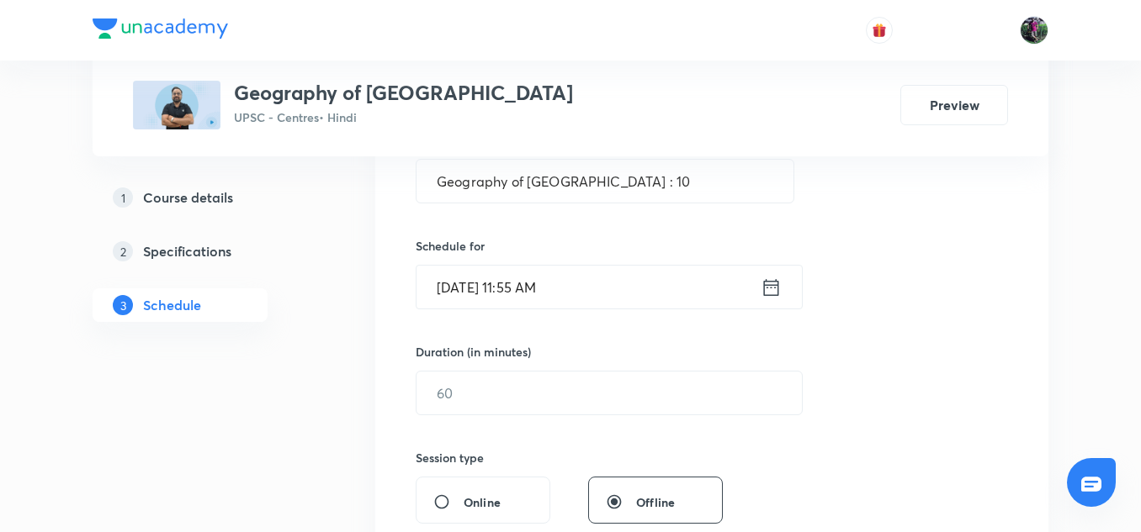
click at [501, 297] on input "[DATE] 11:55 AM" at bounding box center [588, 287] width 344 height 43
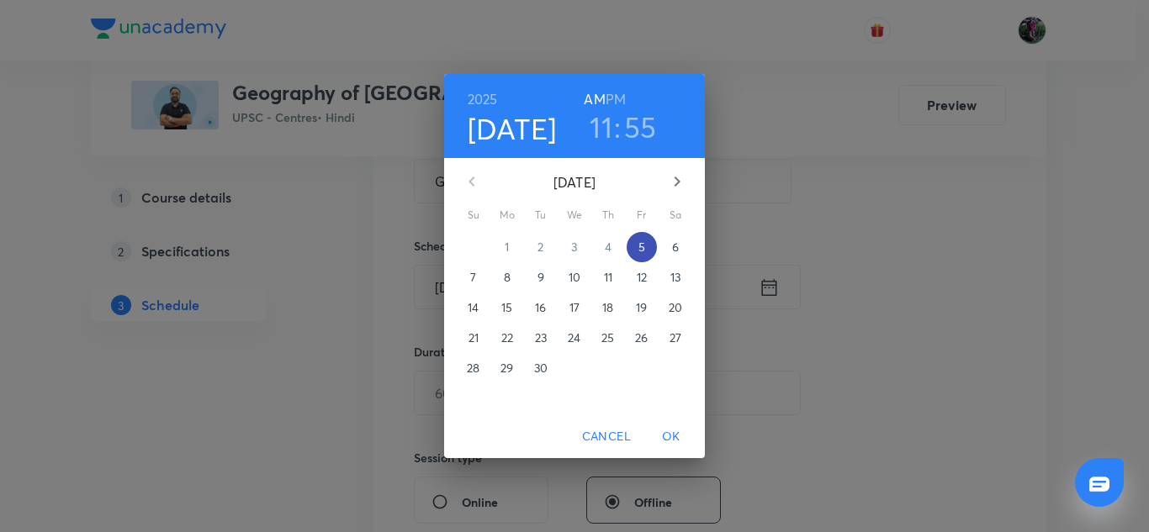
click at [646, 245] on span "5" at bounding box center [642, 247] width 30 height 17
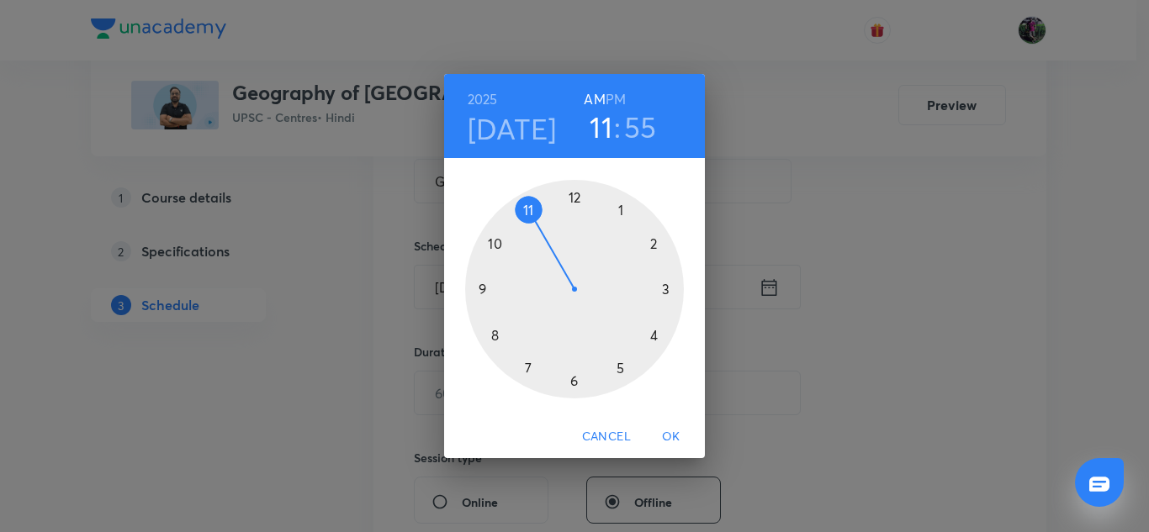
click at [527, 208] on div at bounding box center [574, 289] width 219 height 219
click at [574, 384] on div at bounding box center [574, 289] width 219 height 219
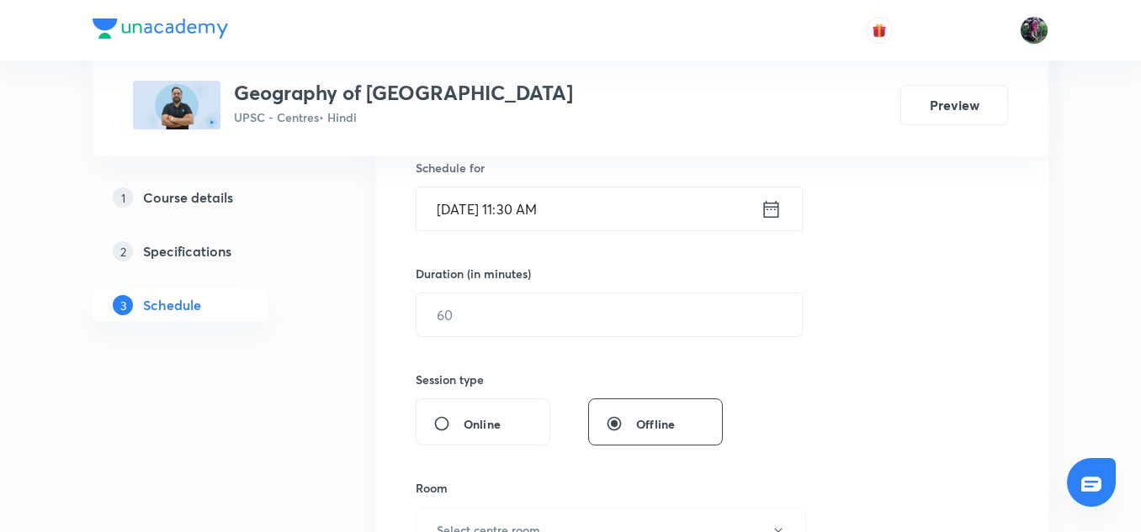
scroll to position [507, 0]
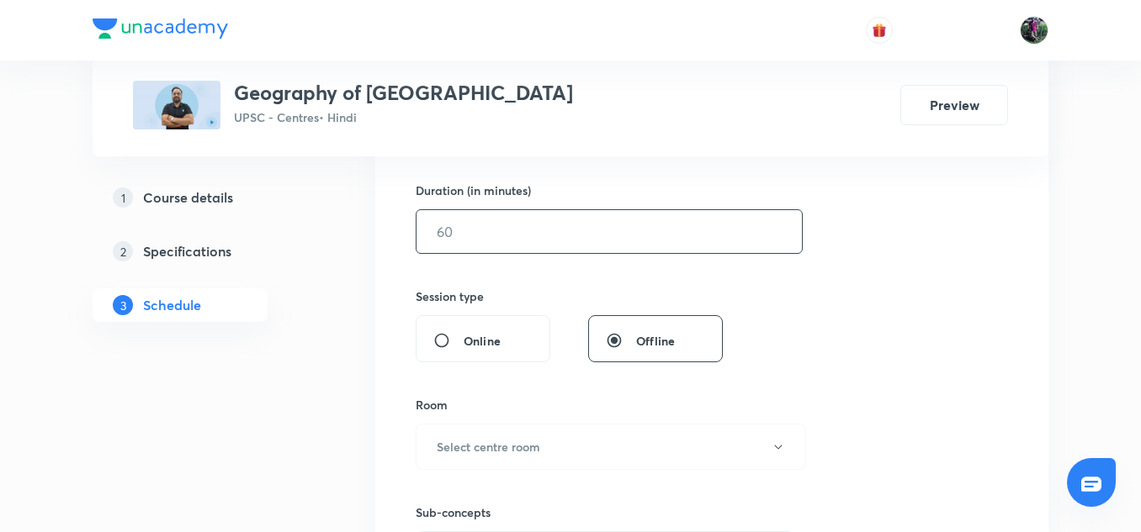
click at [475, 231] on input "text" at bounding box center [608, 231] width 385 height 43
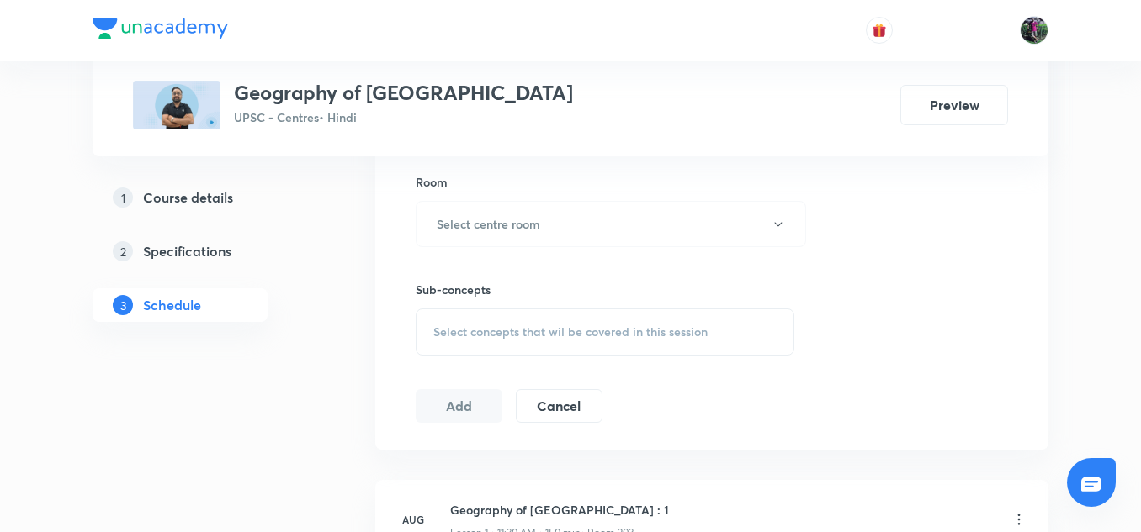
scroll to position [732, 0]
type input "150"
click at [520, 227] on h6 "Select centre room" at bounding box center [488, 223] width 103 height 18
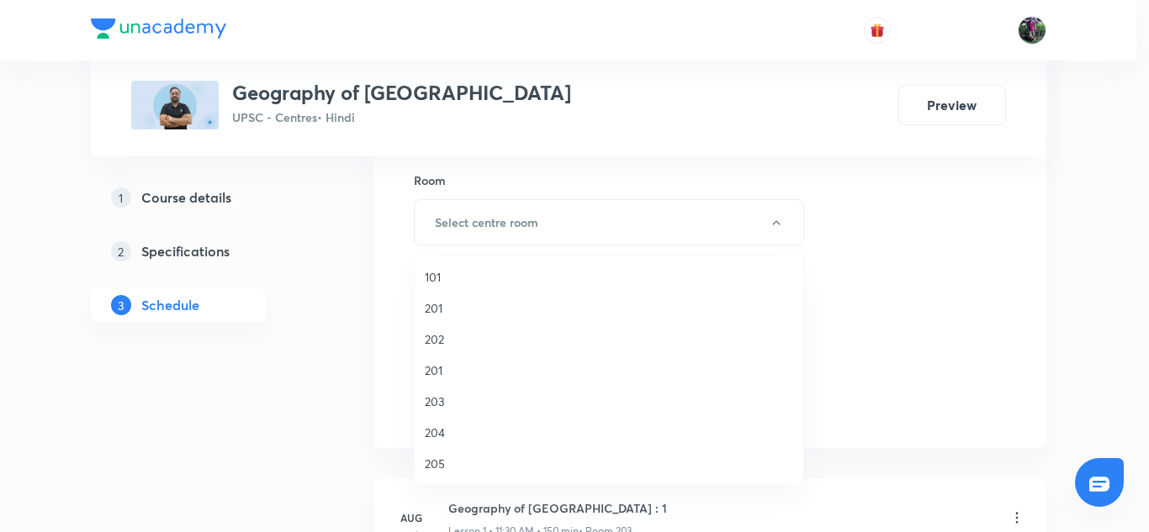
click at [438, 400] on span "203" at bounding box center [609, 402] width 368 height 18
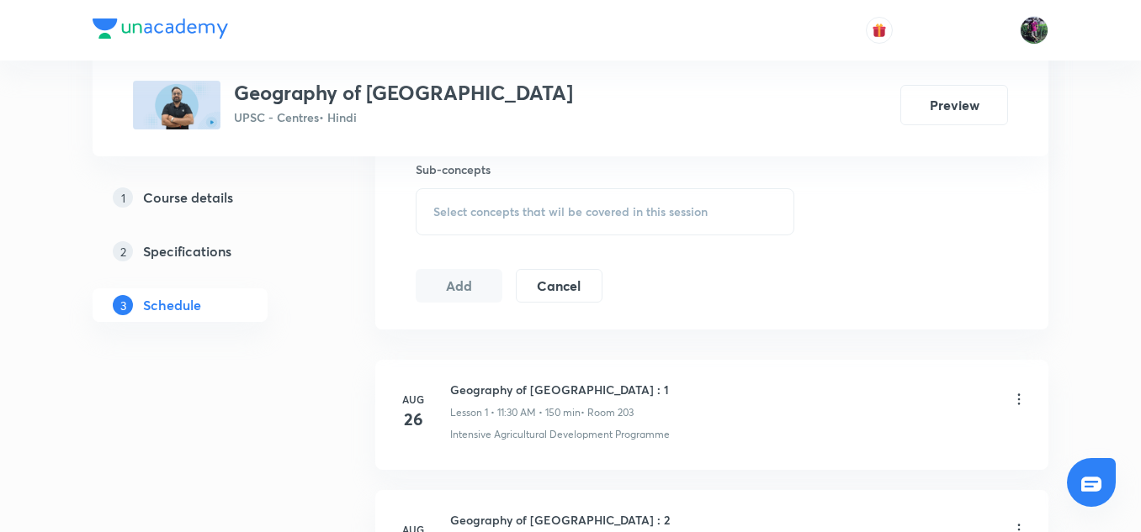
scroll to position [851, 0]
click at [577, 206] on span "Select concepts that wil be covered in this session" at bounding box center [570, 210] width 274 height 13
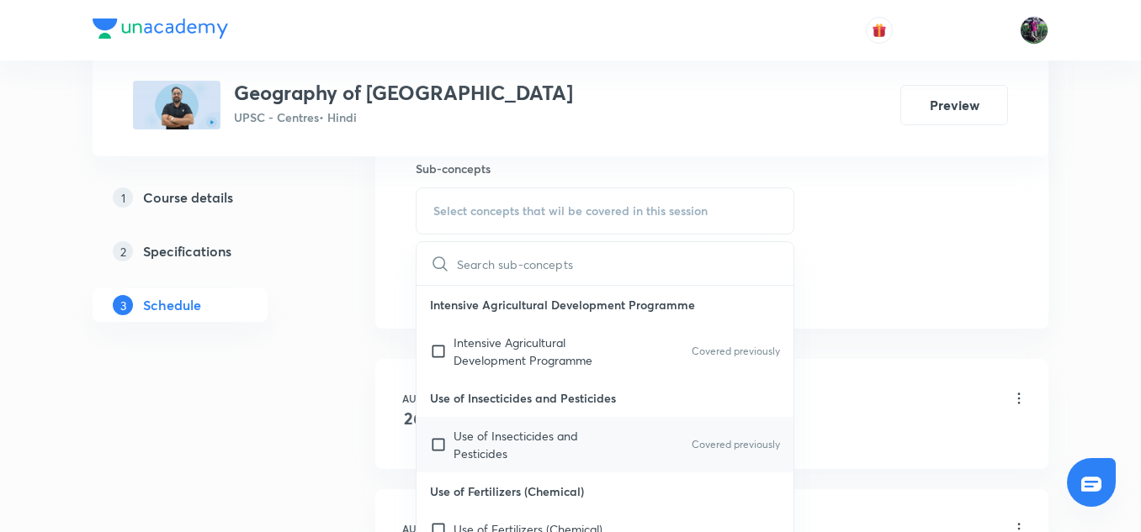
click at [509, 438] on p "Use of Insecticides and Pesticides" at bounding box center [538, 444] width 170 height 35
checkbox input "true"
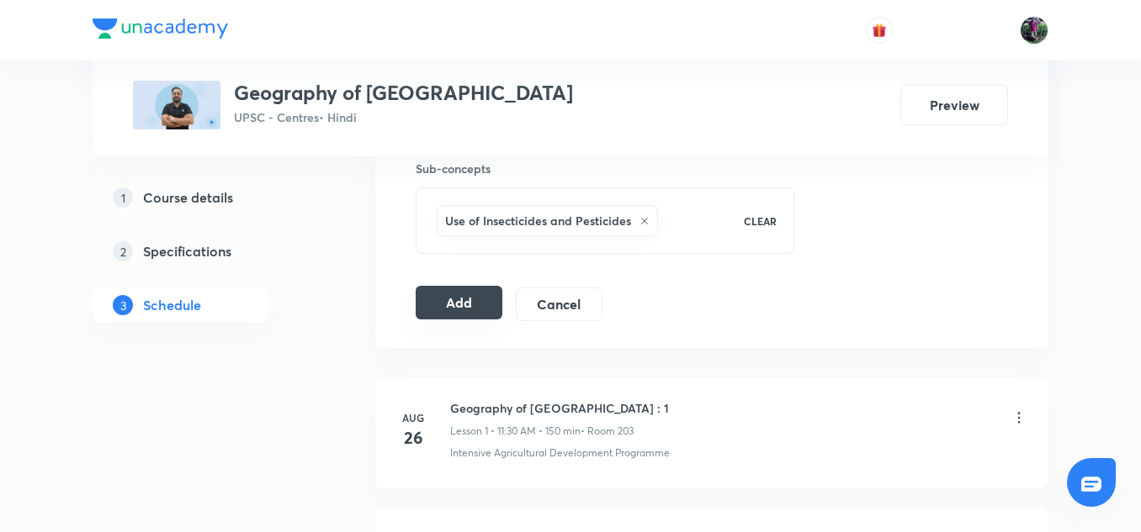
click at [466, 302] on button "Add" at bounding box center [459, 303] width 87 height 34
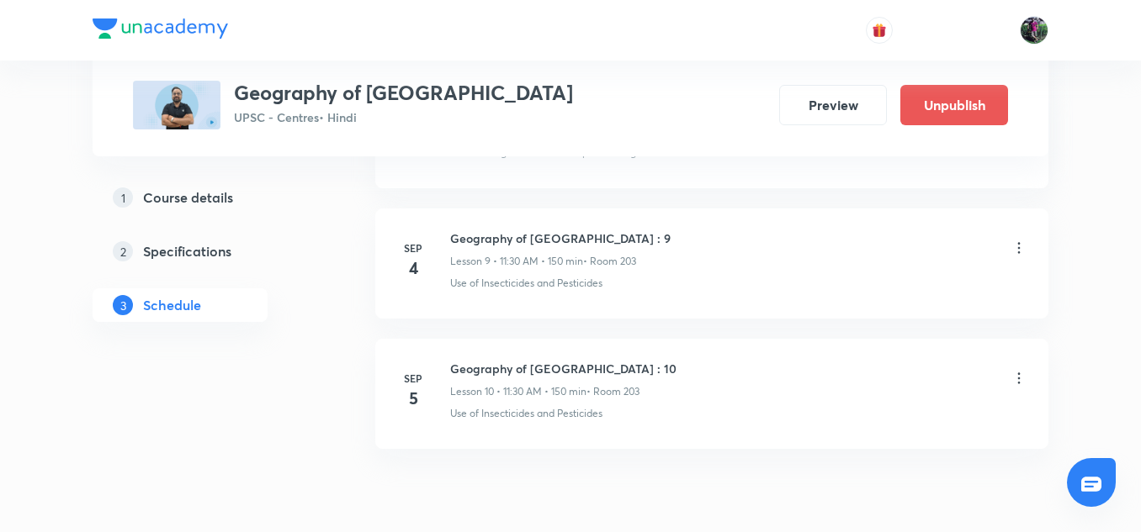
scroll to position [1268, 0]
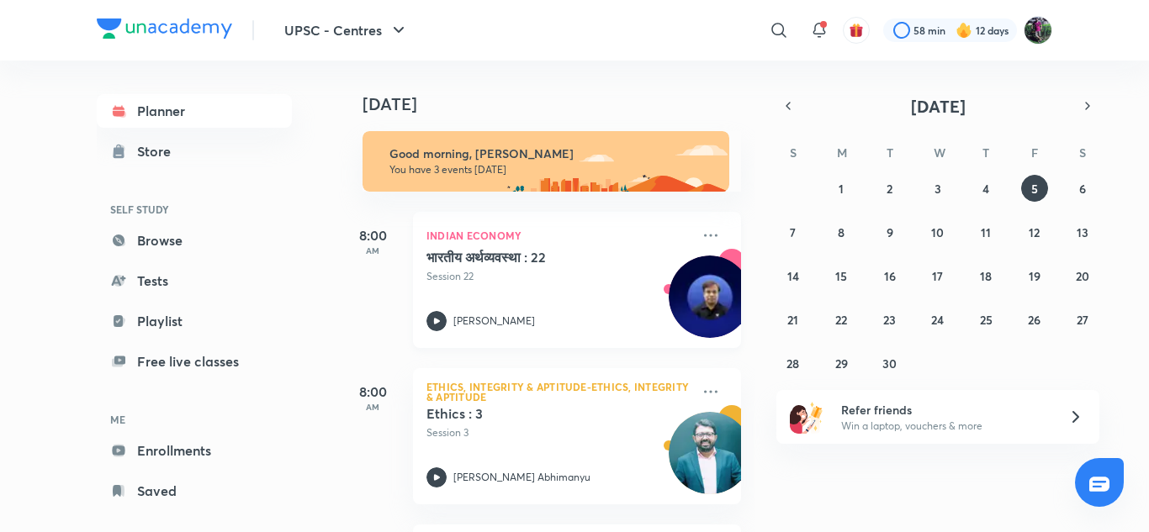
scroll to position [155, 0]
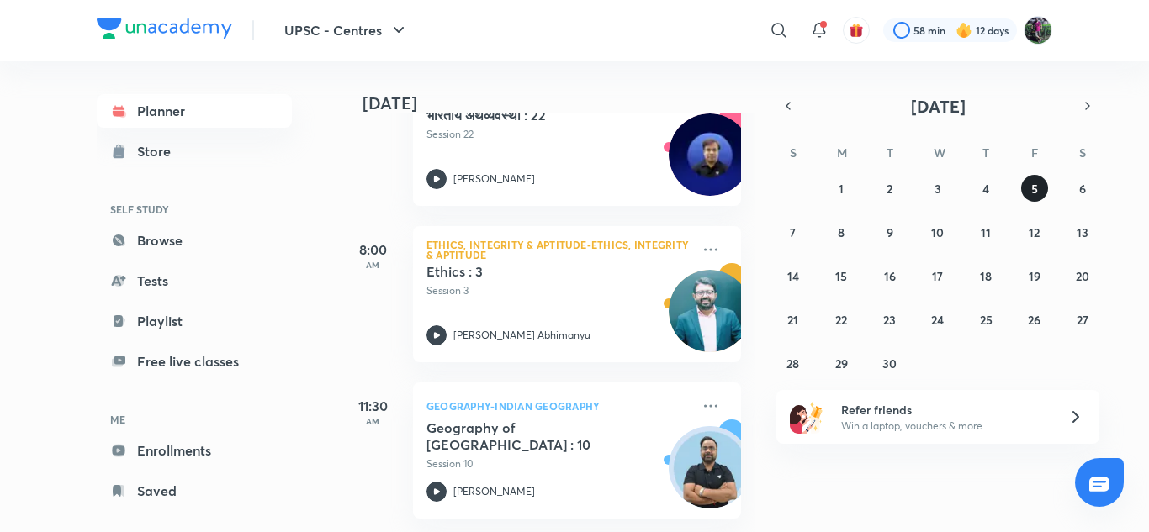
click at [1035, 187] on abbr "5" at bounding box center [1034, 189] width 7 height 16
